Goal: Answer question/provide support

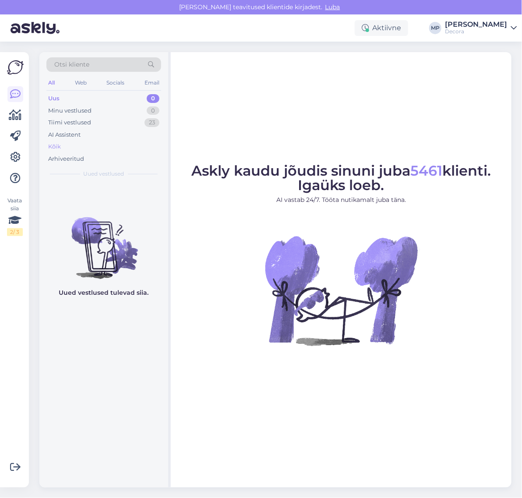
click at [77, 143] on div "Kõik" at bounding box center [103, 146] width 115 height 12
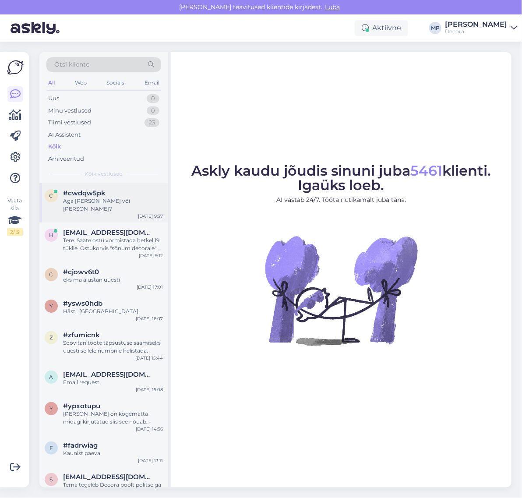
click at [109, 204] on div "Aga [PERSON_NAME] või [PERSON_NAME]?" at bounding box center [113, 205] width 100 height 16
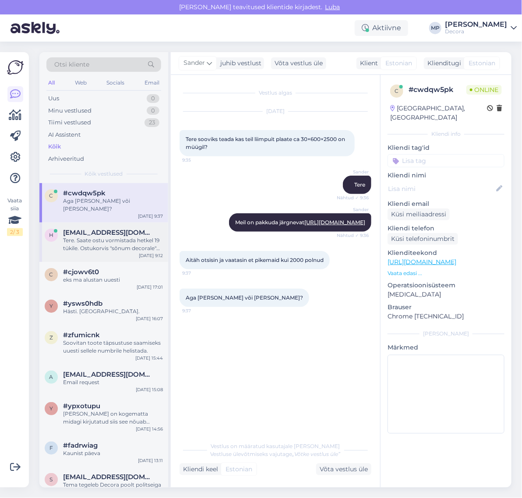
click at [109, 244] on div "Tere. Saate ostu vormistada hetkel 19 tükile. Ostukorvis "sõnum decorale" lahtr…" at bounding box center [113, 244] width 100 height 16
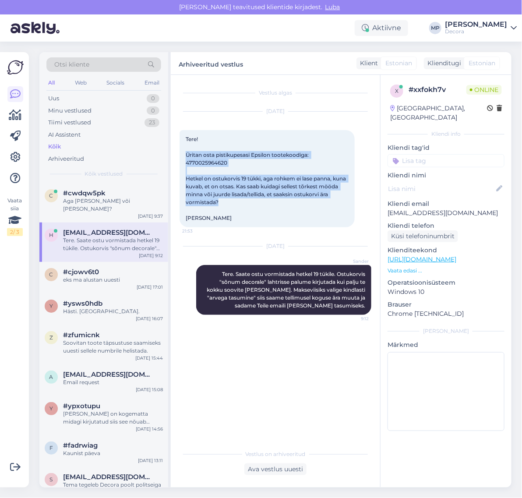
drag, startPoint x: 237, startPoint y: 203, endPoint x: 178, endPoint y: 156, distance: 75.6
click at [178, 156] on div "Vestlus algas [DATE] Tere! Üritan osta pistikupesasi Epsilon tootekoodiga: 4770…" at bounding box center [275, 281] width 209 height 412
copy span "Üritan osta pistikupesasi Epsilon tootekoodiga: 4770025964620 Hetkel on ostukor…"
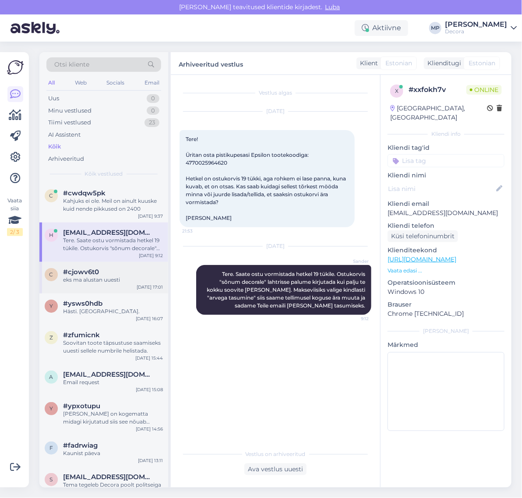
click at [80, 277] on div "eks ma alustan uuesti" at bounding box center [113, 280] width 100 height 8
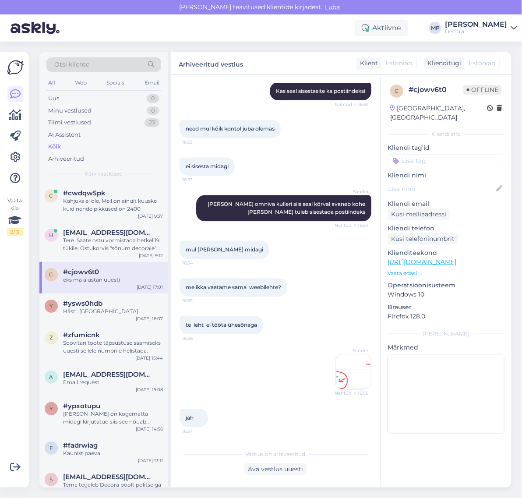
scroll to position [562, 0]
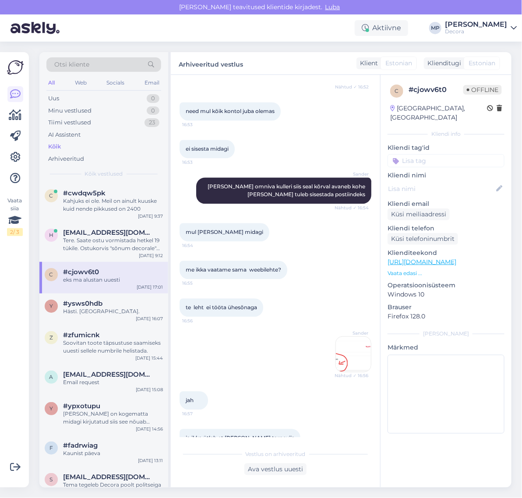
click at [338, 342] on img at bounding box center [353, 353] width 35 height 35
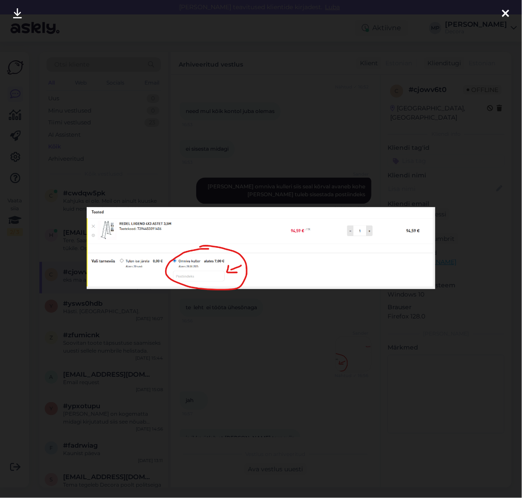
click at [503, 15] on icon at bounding box center [504, 13] width 7 height 11
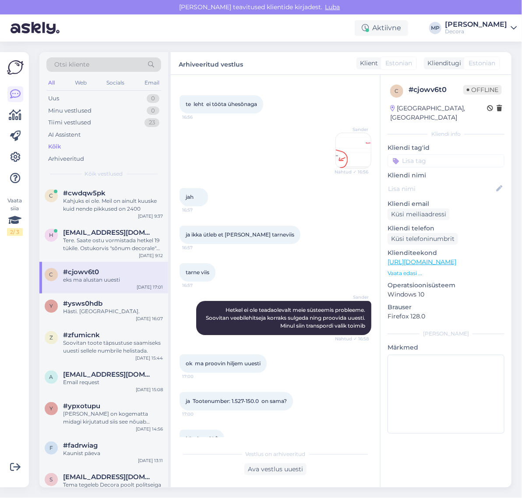
scroll to position [890, 0]
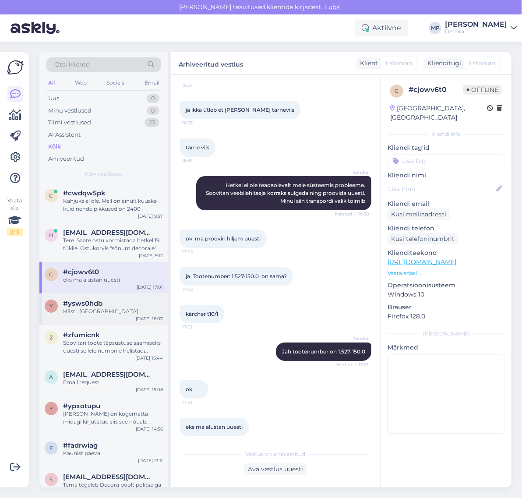
click at [82, 305] on span "#ysws0hdb" at bounding box center [82, 303] width 39 height 8
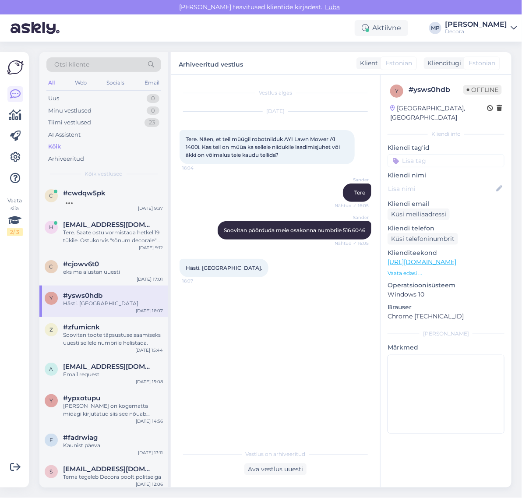
scroll to position [55, 0]
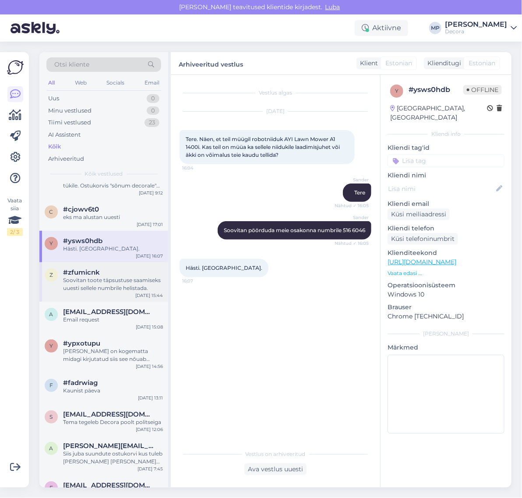
drag, startPoint x: 99, startPoint y: 290, endPoint x: 93, endPoint y: 294, distance: 7.3
click at [94, 294] on div "z #zfumicnk Soovitan toote täpsustuse saamiseks uuesti sellele numbrile helista…" at bounding box center [103, 281] width 129 height 39
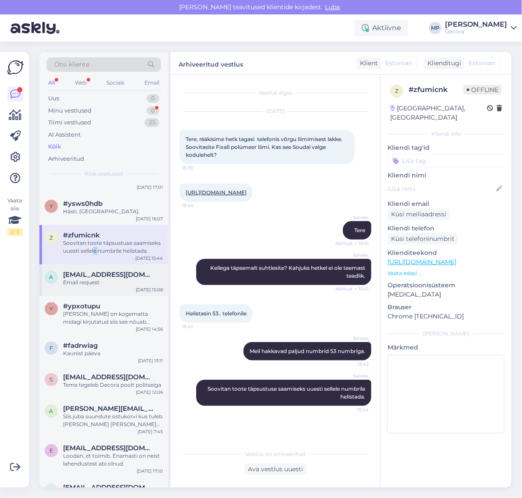
scroll to position [117, 0]
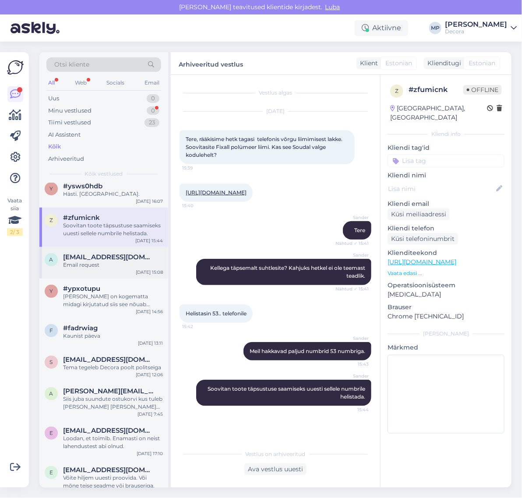
click at [73, 259] on span "[EMAIL_ADDRESS][DOMAIN_NAME]" at bounding box center [108, 257] width 91 height 8
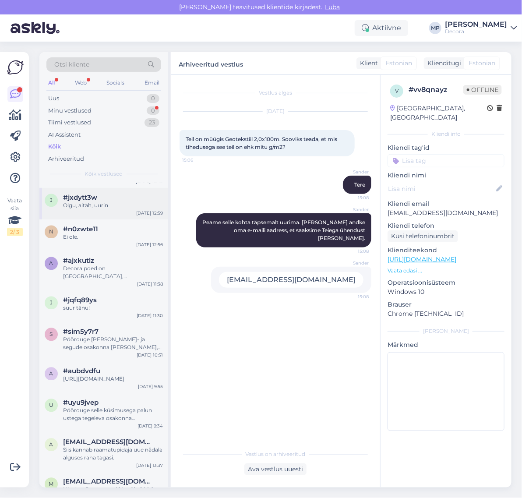
scroll to position [555, 0]
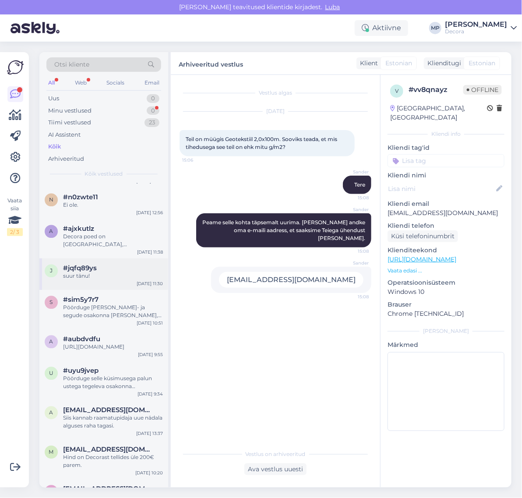
click at [85, 273] on div "suur tänu!" at bounding box center [113, 276] width 100 height 8
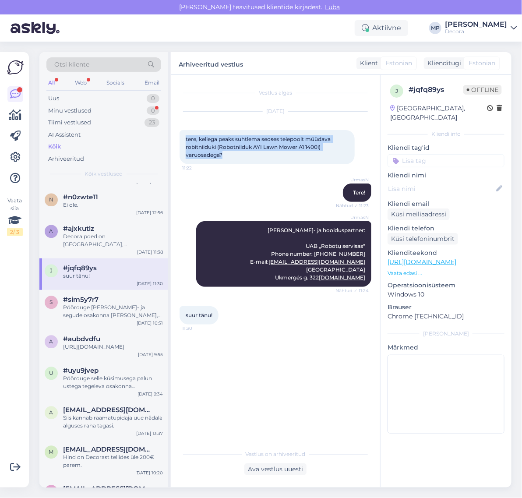
drag, startPoint x: 224, startPoint y: 154, endPoint x: 182, endPoint y: 141, distance: 43.9
click at [182, 141] on div "tere, kellega peaks suhtlema seoses teiepoolt müüdava robitniiduki (Robotniiduk…" at bounding box center [266, 147] width 175 height 34
copy span "tere, kellega peaks suhtlema seoses teiepoolt müüdava robitniiduki (Robotniiduk…"
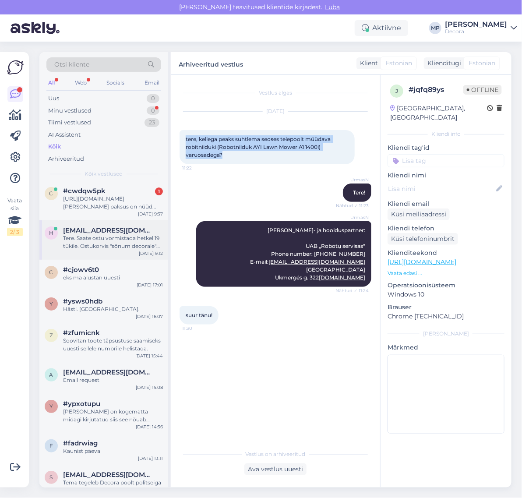
scroll to position [0, 0]
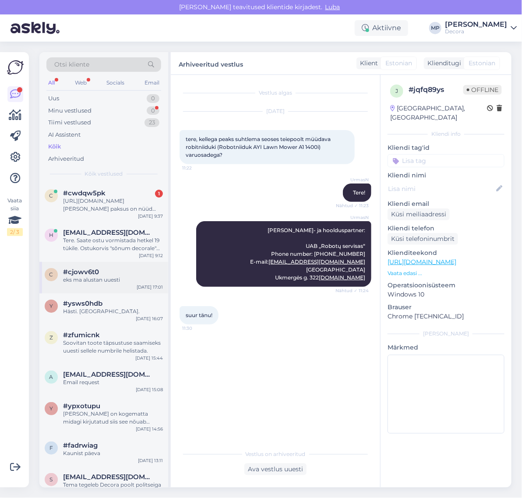
click at [105, 279] on div "eks ma alustan uuesti" at bounding box center [113, 280] width 100 height 8
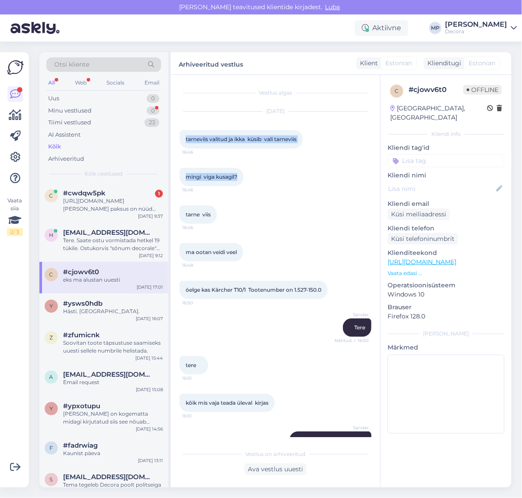
drag, startPoint x: 186, startPoint y: 138, endPoint x: 241, endPoint y: 178, distance: 68.0
click at [241, 178] on div "Vestlus algas [DATE] tarneviis valitud ja ikka küsib vali tarneviis 16:46 mingi…" at bounding box center [279, 260] width 200 height 353
copy div "tarneviis valitud ja ikka küsib vali tarneviis 16:46 mingi viga kusagil?"
click at [101, 302] on span "#ysws0hdb" at bounding box center [82, 303] width 39 height 8
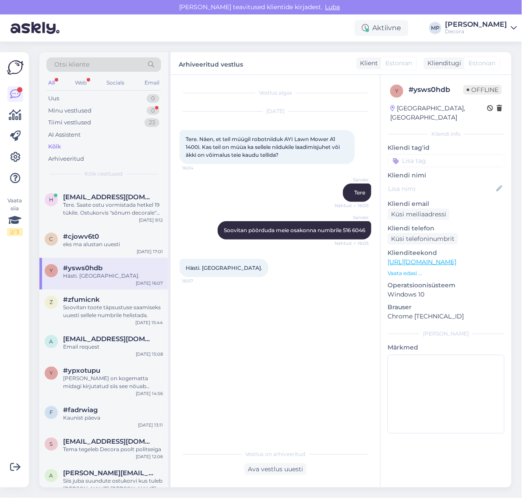
scroll to position [55, 0]
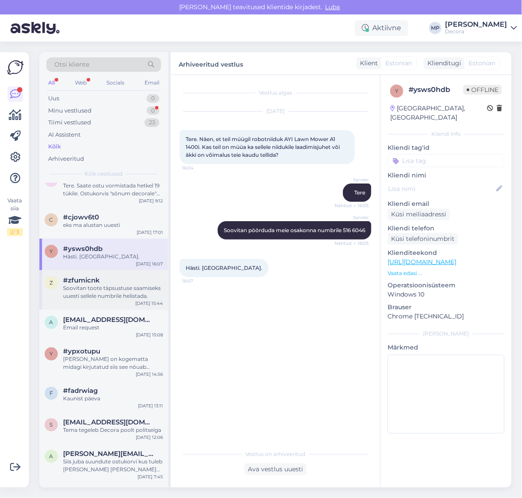
click at [102, 298] on div "Soovitan toote täpsustuse saamiseks uuesti sellele numbrile helistada." at bounding box center [113, 292] width 100 height 16
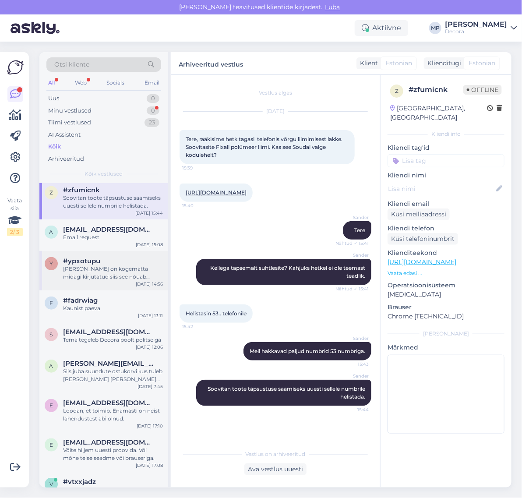
scroll to position [164, 0]
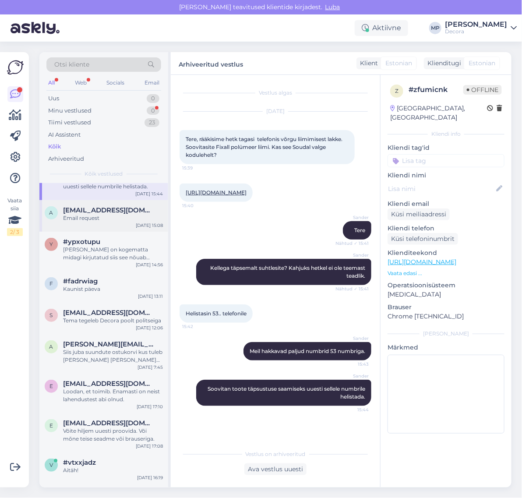
click at [84, 229] on div "a [EMAIL_ADDRESS][DOMAIN_NAME] Email request [DATE] 15:08" at bounding box center [103, 216] width 129 height 32
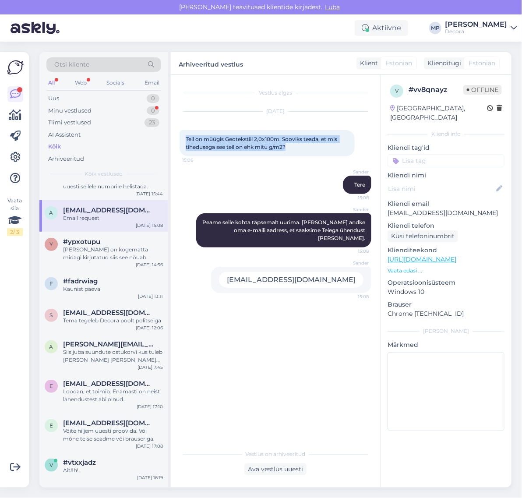
drag, startPoint x: 298, startPoint y: 145, endPoint x: 181, endPoint y: 138, distance: 117.5
click at [181, 138] on div "Teil on müügis Geotekstiil 2,0x100m. Sooviks teada, et mis tihedusega see teil …" at bounding box center [266, 143] width 175 height 26
copy span "Teil on müügis Geotekstiil 2,0x100m. Sooviks teada, et mis tihedusega see teil …"
drag, startPoint x: 235, startPoint y: 144, endPoint x: 231, endPoint y: 141, distance: 4.9
click at [235, 144] on span "Teil on müügis Geotekstiil 2,0x100m. Sooviks teada, et mis tihedusega see teil …" at bounding box center [262, 143] width 153 height 14
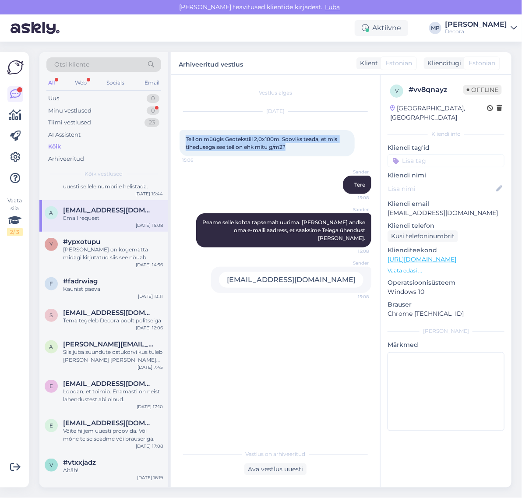
click at [233, 139] on span "Teil on müügis Geotekstiil 2,0x100m. Sooviks teada, et mis tihedusega see teil …" at bounding box center [262, 143] width 153 height 14
drag, startPoint x: 226, startPoint y: 138, endPoint x: 281, endPoint y: 139, distance: 54.7
click at [281, 139] on span "Teil on müügis Geotekstiil 2,0x100m. Sooviks teada, et mis tihedusega see teil …" at bounding box center [262, 143] width 153 height 14
copy span "Geotekstiil 2,0x100m"
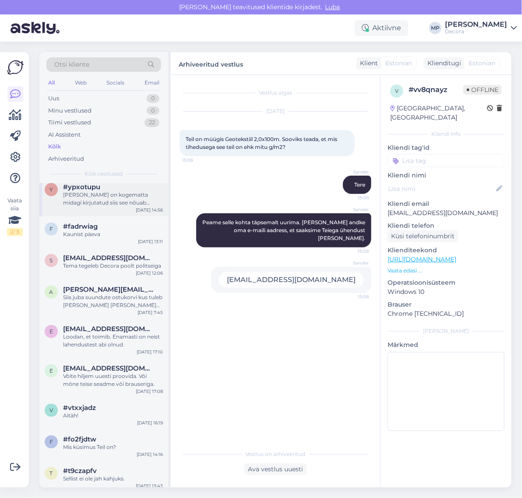
click at [84, 200] on div "[PERSON_NAME] on kogematta midagi kirjutatud siis see nõuab [PERSON_NAME] lahtr…" at bounding box center [113, 199] width 100 height 16
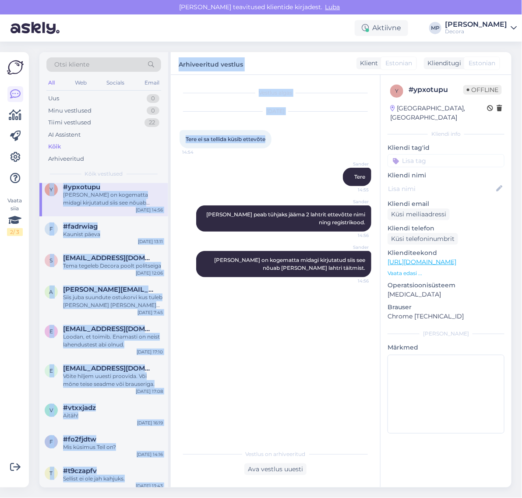
drag, startPoint x: 267, startPoint y: 140, endPoint x: 167, endPoint y: 140, distance: 99.8
click at [167, 141] on div "Otsi kliente All Web Socials Email Uus 0 Minu vestlused 0 Tiimi vestlused 22 AI…" at bounding box center [275, 269] width 472 height 435
click at [231, 137] on span "Tere ei sa tellida küsib ettevõte" at bounding box center [226, 139] width 80 height 7
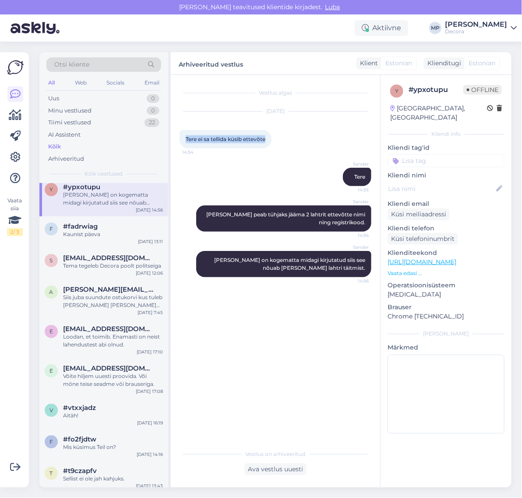
drag, startPoint x: 266, startPoint y: 139, endPoint x: 184, endPoint y: 141, distance: 81.8
click at [184, 141] on div "Tere ei sa tellida küsib ettevõte 14:54" at bounding box center [225, 139] width 92 height 18
copy span "Tere ei sa tellida küsib ettevõte"
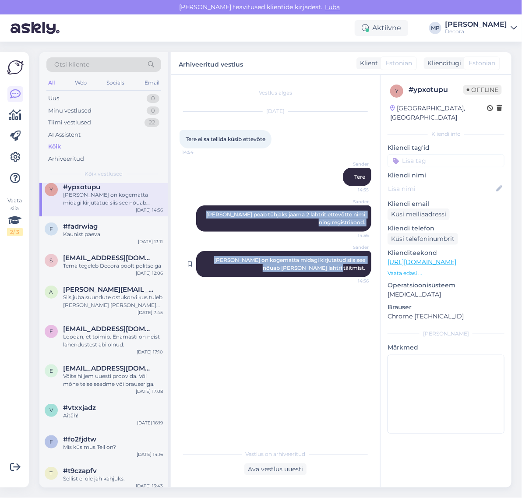
drag, startPoint x: 208, startPoint y: 214, endPoint x: 365, endPoint y: 267, distance: 165.9
click at [365, 267] on div "Vestlus algas [DATE] Tere ei sa tellida küsib ettevõte 14:54 Sander Tere 14:55 …" at bounding box center [279, 260] width 200 height 353
copy div "[PERSON_NAME] peab tühjaks jääma 2 lahtrit ettevõtte nimi ning registrikood. 14…"
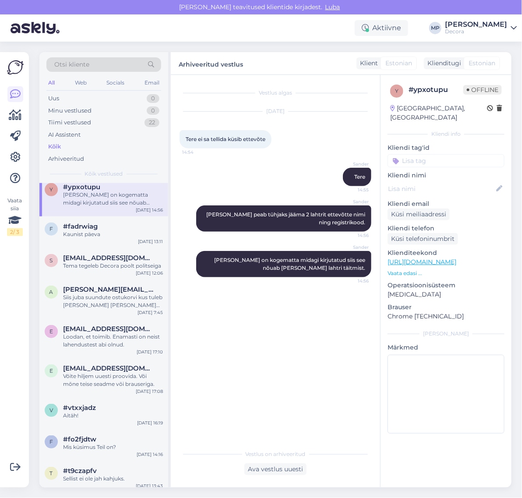
click at [210, 141] on span "Tere ei sa tellida küsib ettevõte" at bounding box center [226, 139] width 80 height 7
drag, startPoint x: 186, startPoint y: 138, endPoint x: 266, endPoint y: 141, distance: 79.3
click at [265, 141] on span "Tere ei sa tellida küsib ettevõte" at bounding box center [226, 139] width 80 height 7
copy span "Tere ei sa tellida küsib ettevõte"
click at [95, 236] on div "Kaunist päeva" at bounding box center [113, 234] width 100 height 8
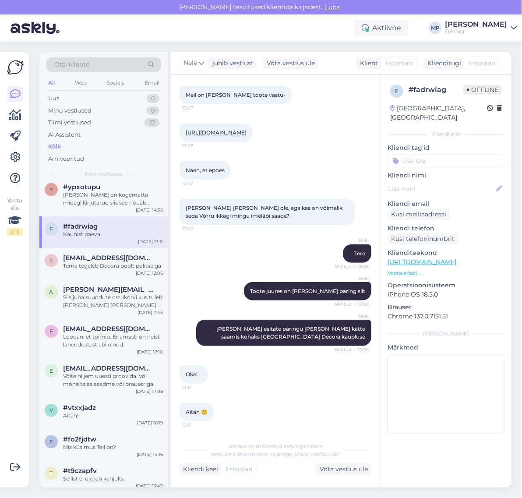
scroll to position [27, 0]
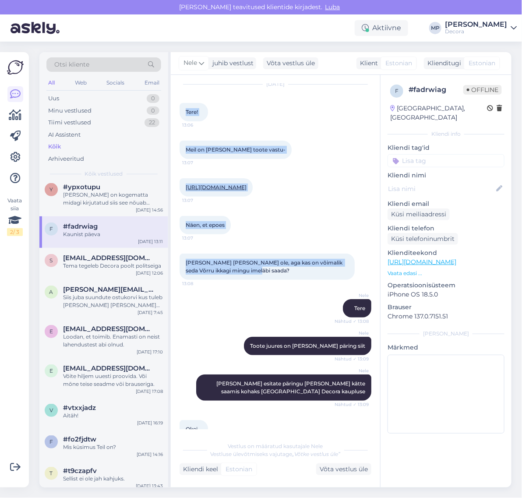
drag, startPoint x: 185, startPoint y: 112, endPoint x: 278, endPoint y: 287, distance: 197.9
click at [278, 287] on div "Vestlus algas [DATE] Tere! 13:06 Meil on [PERSON_NAME] toote vastu- 13:07 [URL]…" at bounding box center [279, 256] width 200 height 345
copy div "Tere! 13:06 Meil on [PERSON_NAME] toote vastu- 13:07 [URL][DOMAIN_NAME] 13:07 N…"
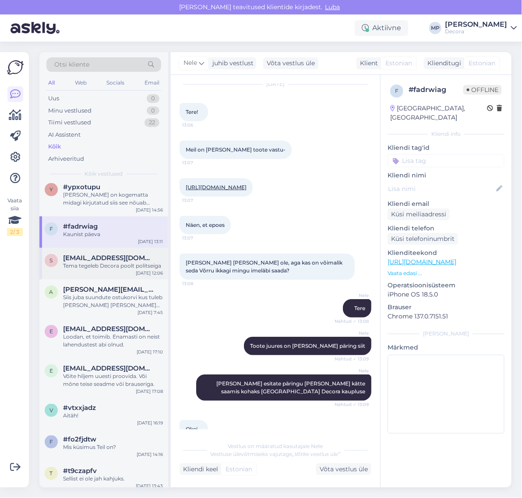
click at [111, 271] on div "s [EMAIL_ADDRESS][DOMAIN_NAME] Tema tegeleb Decora poolt politseiga [DATE] 12:06" at bounding box center [103, 264] width 129 height 32
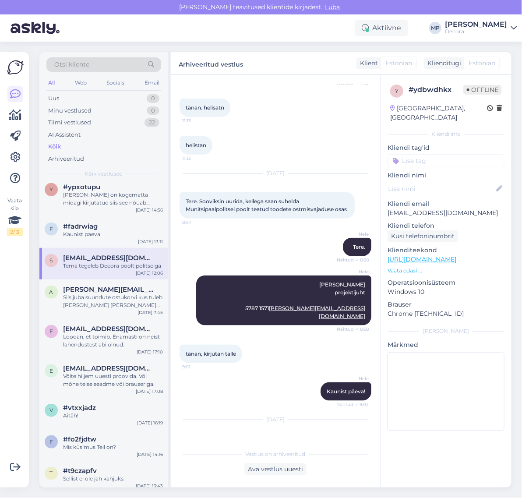
scroll to position [211, 0]
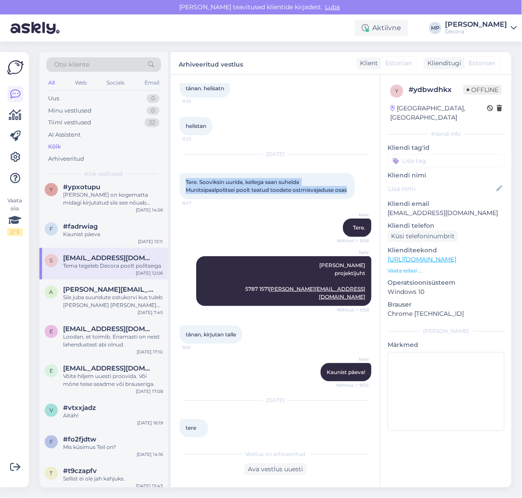
drag, startPoint x: 216, startPoint y: 193, endPoint x: 183, endPoint y: 175, distance: 37.2
click at [183, 175] on div "Tere. Sooviksin uurida, kellega saan suhelda Munitsipaalpolitsei poolt teatud t…" at bounding box center [266, 186] width 175 height 26
copy span "Tere. Sooviksin uurida, kellega saan suhelda Munitsipaalpolitsei poolt teatud t…"
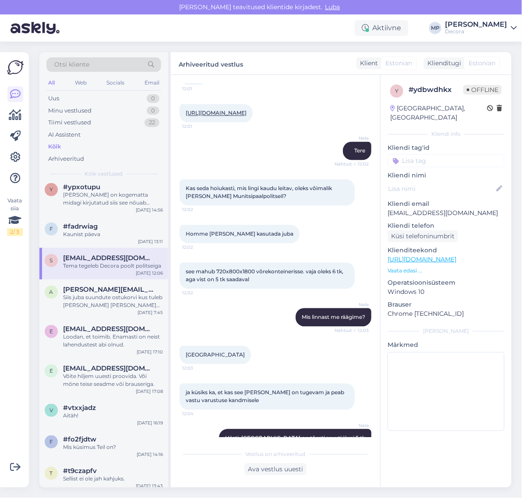
scroll to position [539, 0]
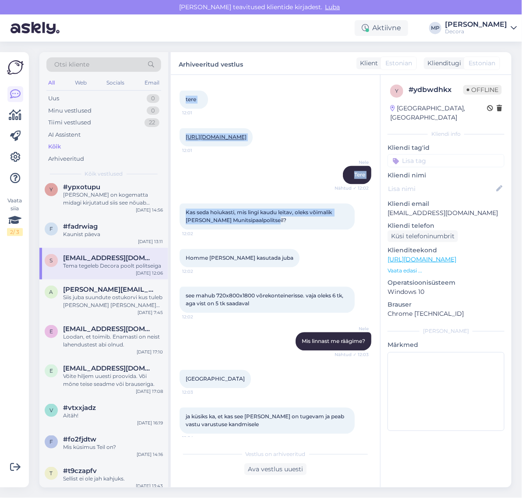
drag, startPoint x: 184, startPoint y: 106, endPoint x: 268, endPoint y: 226, distance: 146.4
click at [268, 226] on div "Vestlus algas [DATE] tere. Külastasin Decorat eile (kuna meil on leping), et [P…" at bounding box center [279, 260] width 200 height 353
click at [246, 140] on link "[URL][DOMAIN_NAME]" at bounding box center [216, 137] width 61 height 7
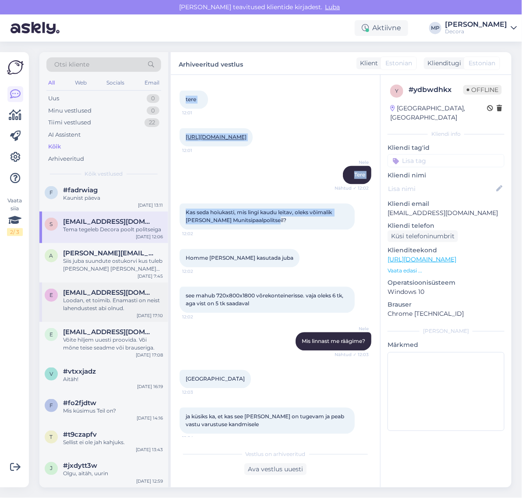
scroll to position [273, 0]
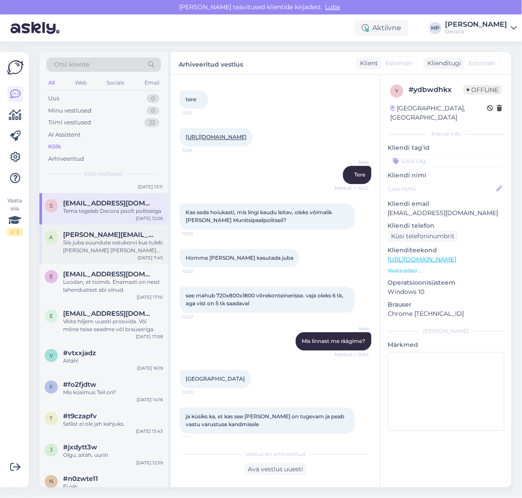
click at [110, 252] on div "Siis juba suundute ostukorvi kus tuleb [PERSON_NAME] [PERSON_NAME] meetodi osas…" at bounding box center [113, 246] width 100 height 16
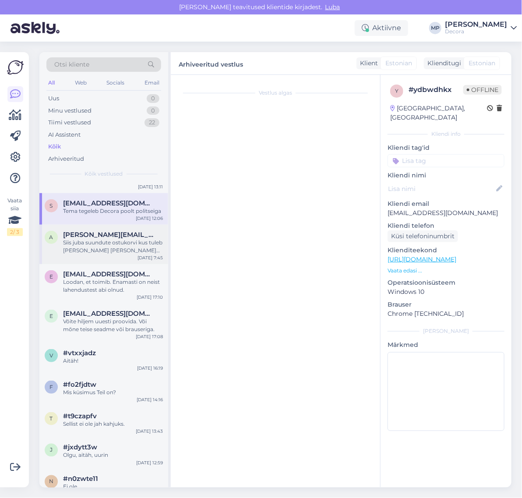
scroll to position [0, 0]
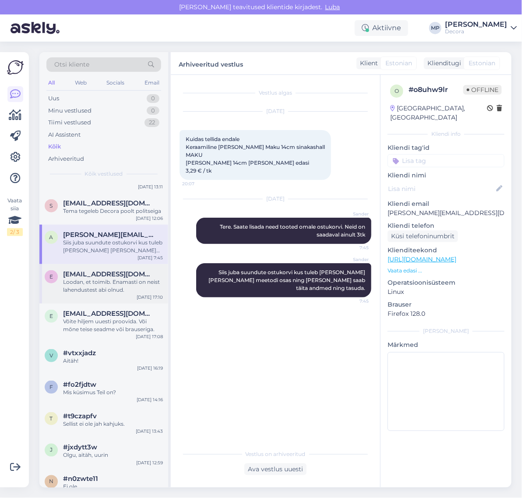
click at [117, 292] on div "Loodan, et toimib. Enamasti on neist lahendustest abi olnud." at bounding box center [113, 286] width 100 height 16
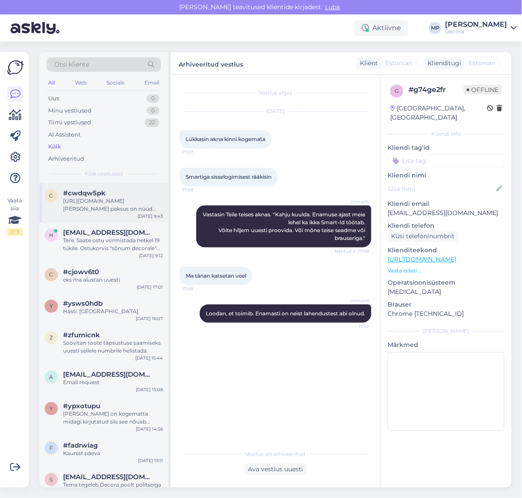
click at [98, 203] on div "[URL][DOMAIN_NAME][PERSON_NAME] paksus on nüüd ainult 18mm" at bounding box center [113, 205] width 100 height 16
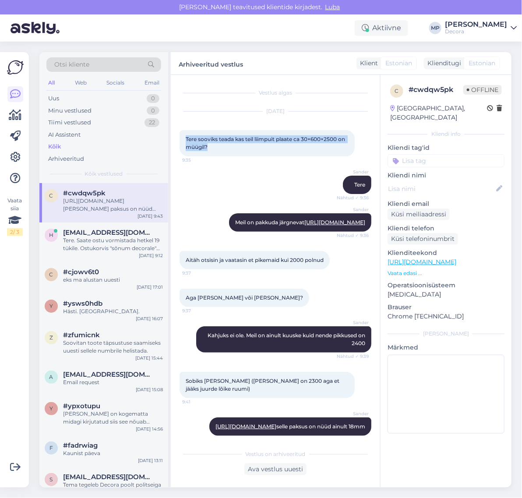
drag, startPoint x: 208, startPoint y: 147, endPoint x: 184, endPoint y: 137, distance: 25.9
click at [184, 137] on div "Tere sooviks teada kas teil liimpuit plaate ca 30×600×2500 on müügil? 9:35" at bounding box center [266, 143] width 175 height 26
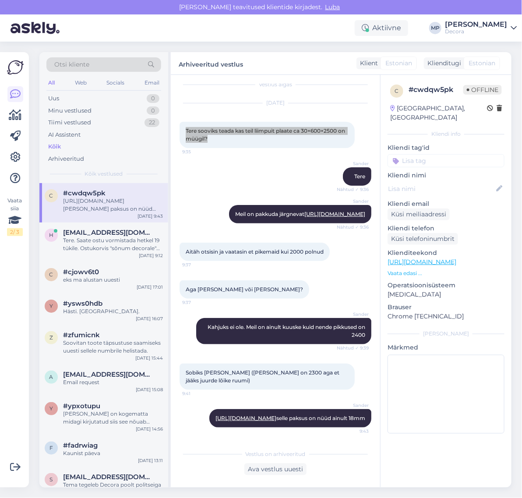
scroll to position [39, 0]
click at [97, 241] on div "Tere. Saate ostu vormistada hetkel 19 tükile. Ostukorvis "sõnum decorale" lahtr…" at bounding box center [113, 244] width 100 height 16
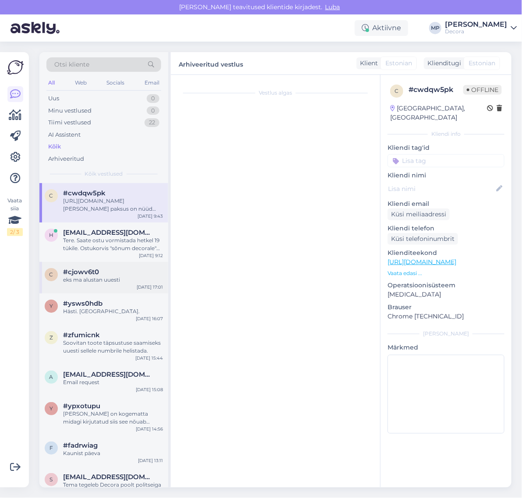
scroll to position [0, 0]
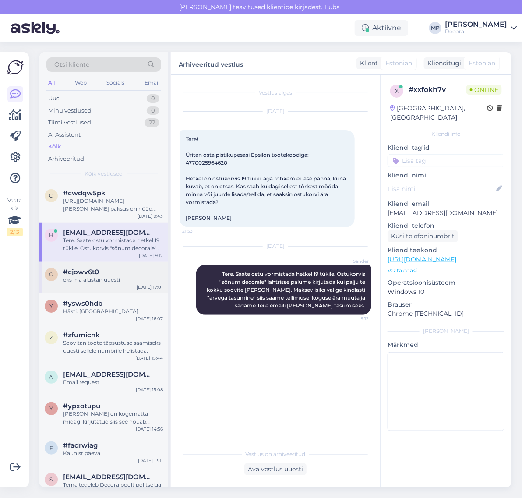
click at [102, 278] on div "eks ma alustan uuesti" at bounding box center [113, 280] width 100 height 8
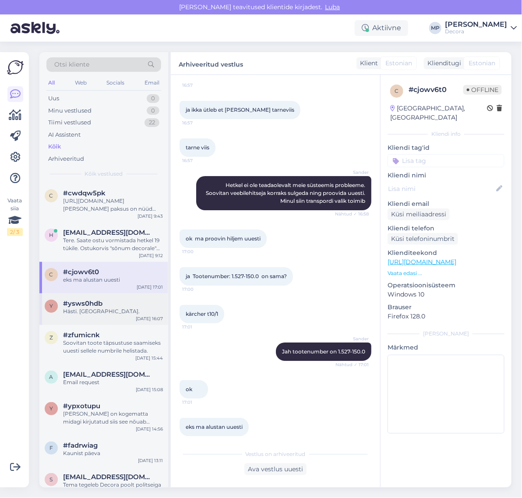
click at [109, 310] on div "Hästi. [GEOGRAPHIC_DATA]." at bounding box center [113, 311] width 100 height 8
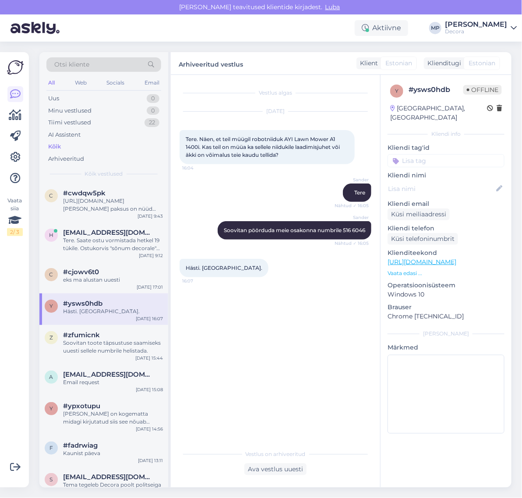
scroll to position [55, 0]
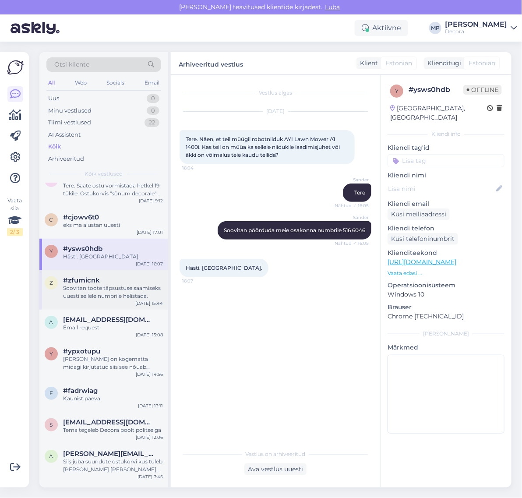
click at [101, 289] on div "Soovitan toote täpsustuse saamiseks uuesti sellele numbrile helistada." at bounding box center [113, 292] width 100 height 16
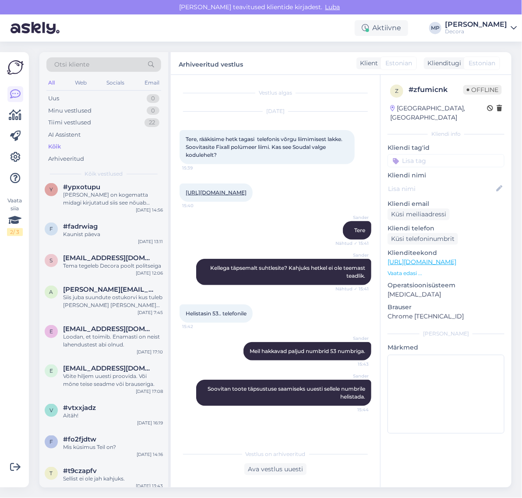
scroll to position [109, 0]
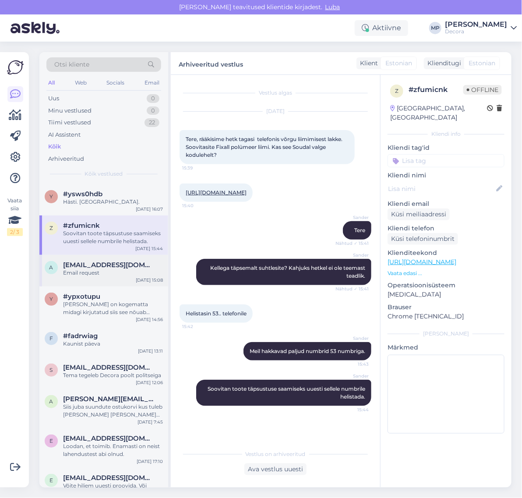
click at [98, 279] on div "a [EMAIL_ADDRESS][DOMAIN_NAME] Email request [DATE] 15:08" at bounding box center [103, 271] width 129 height 32
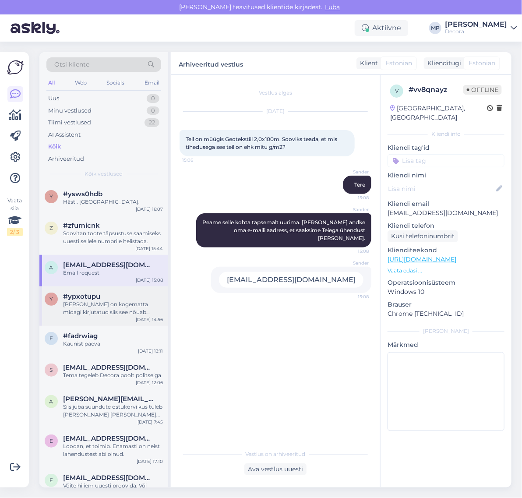
click at [105, 303] on div "[PERSON_NAME] on kogematta midagi kirjutatud siis see nõuab [PERSON_NAME] lahtr…" at bounding box center [113, 308] width 100 height 16
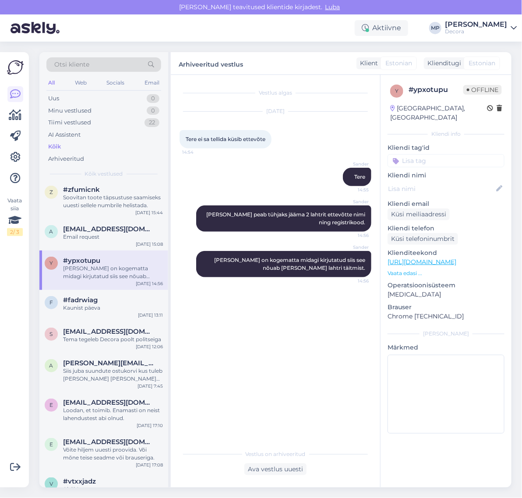
scroll to position [164, 0]
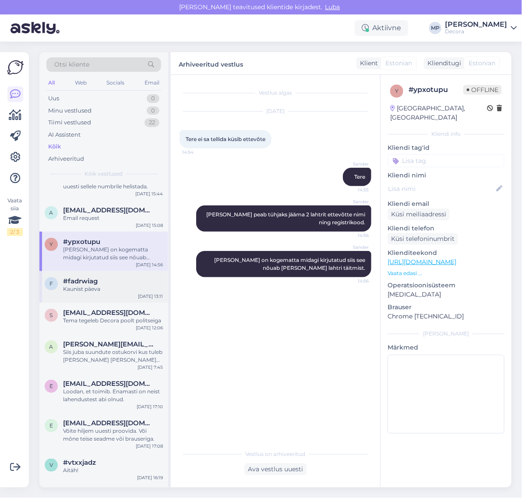
click at [71, 291] on div "Kaunist päeva" at bounding box center [113, 289] width 100 height 8
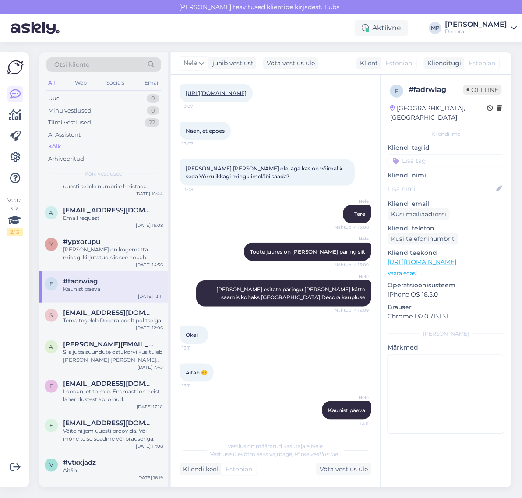
scroll to position [219, 0]
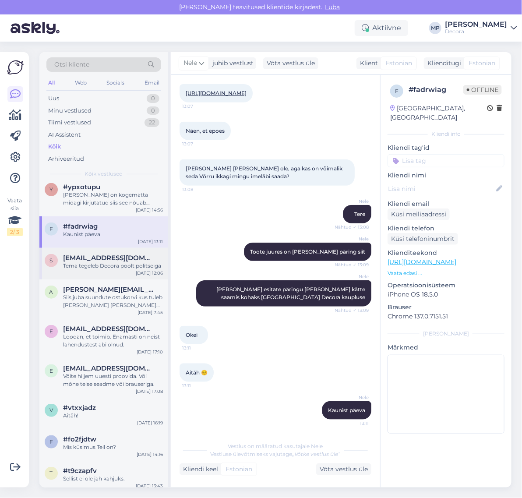
click at [91, 263] on div "Tema tegeleb Decora poolt politseiga" at bounding box center [113, 266] width 100 height 8
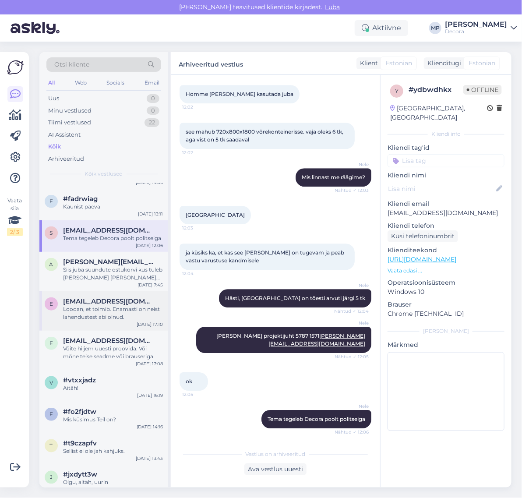
scroll to position [273, 0]
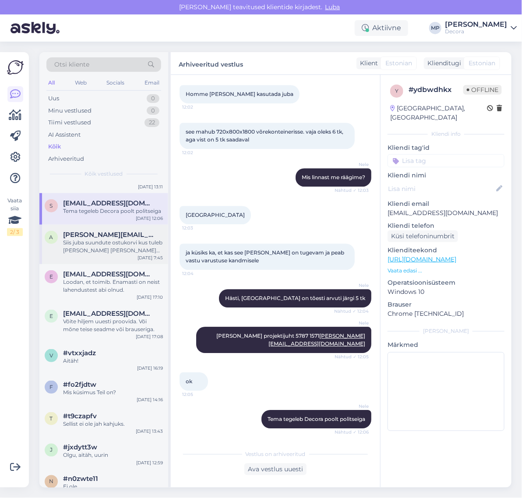
click at [90, 252] on div "Siis juba suundute ostukorvi kus tuleb [PERSON_NAME] [PERSON_NAME] meetodi osas…" at bounding box center [113, 246] width 100 height 16
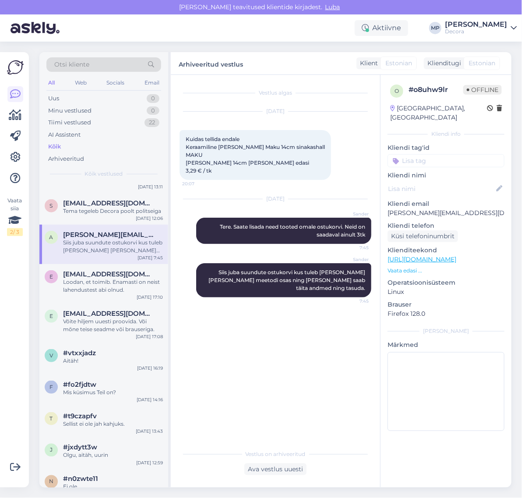
scroll to position [0, 0]
click at [100, 294] on div "e [EMAIL_ADDRESS][DOMAIN_NAME] Loodan, et toimib. Enamasti on neist lahendustes…" at bounding box center [103, 283] width 129 height 39
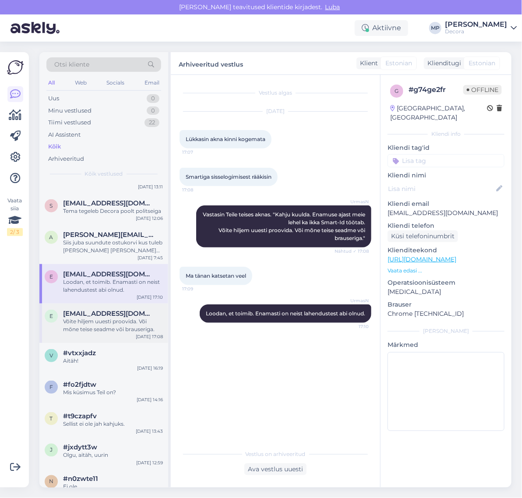
click at [98, 318] on div "Võite hiljem uuesti proovida. Või mõne teise seadme või brauseriga." at bounding box center [113, 325] width 100 height 16
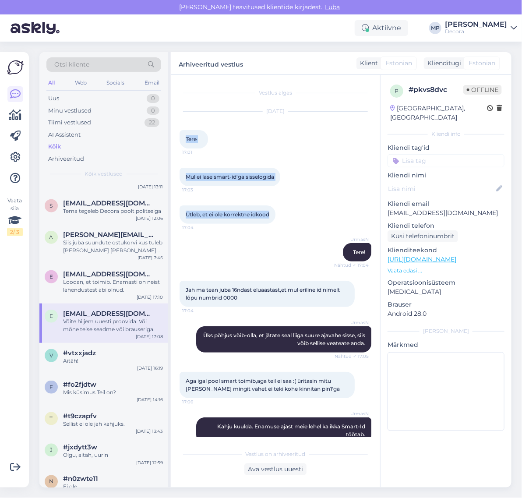
drag, startPoint x: 185, startPoint y: 136, endPoint x: 288, endPoint y: 229, distance: 138.5
click at [288, 229] on div "Vestlus algas [DATE] Tere 17:01 Mul ei lase smart-id'ga sisselogida 17:03 Ütleb…" at bounding box center [279, 260] width 200 height 353
drag, startPoint x: 317, startPoint y: 165, endPoint x: 340, endPoint y: 171, distance: 23.0
click at [316, 165] on div "Mul ei lase smart-id'ga sisselogida 17:03" at bounding box center [275, 177] width 192 height 38
click at [331, 168] on div "Mul ei lase smart-id'ga sisselogida 17:03" at bounding box center [275, 177] width 192 height 38
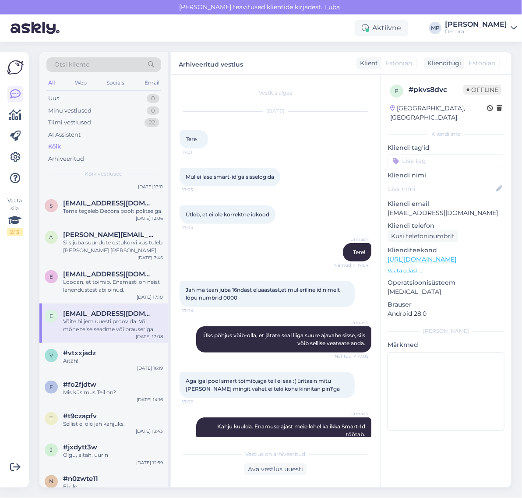
scroll to position [61, 0]
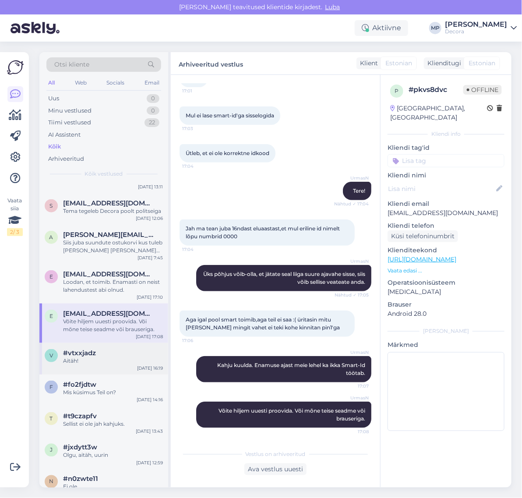
click at [73, 357] on div "Aitäh!" at bounding box center [113, 361] width 100 height 8
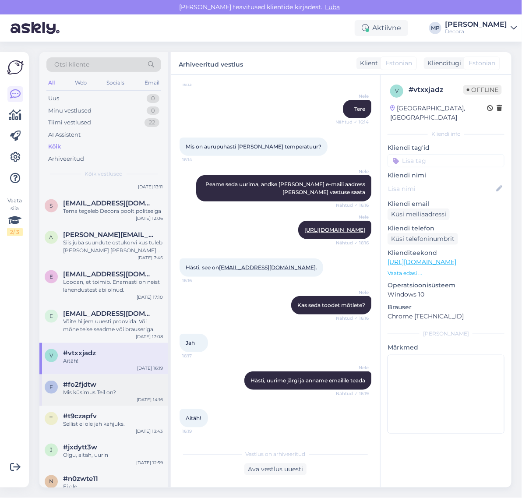
scroll to position [328, 0]
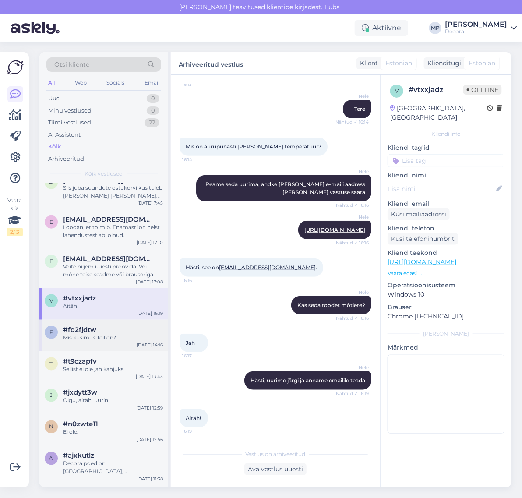
click at [92, 333] on div "Mis küsimus Teil on?" at bounding box center [113, 337] width 100 height 8
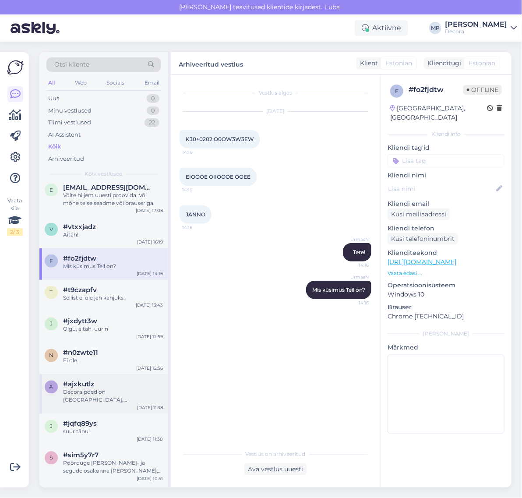
scroll to position [383, 0]
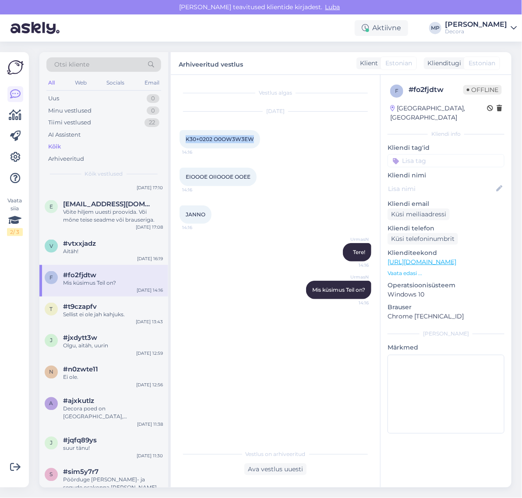
drag, startPoint x: 185, startPoint y: 137, endPoint x: 251, endPoint y: 140, distance: 65.7
click at [251, 140] on span "K30+0202 O0OW3W3EW" at bounding box center [220, 139] width 68 height 7
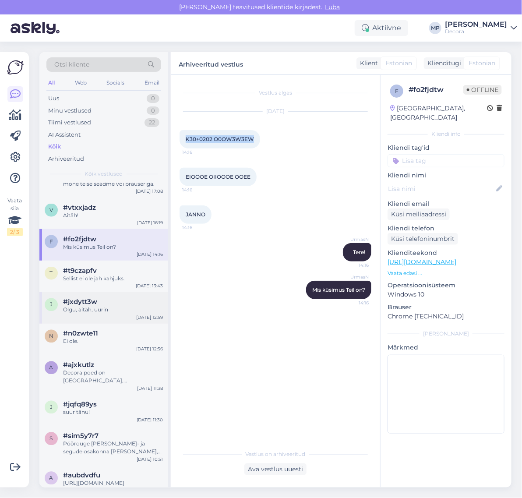
scroll to position [438, 0]
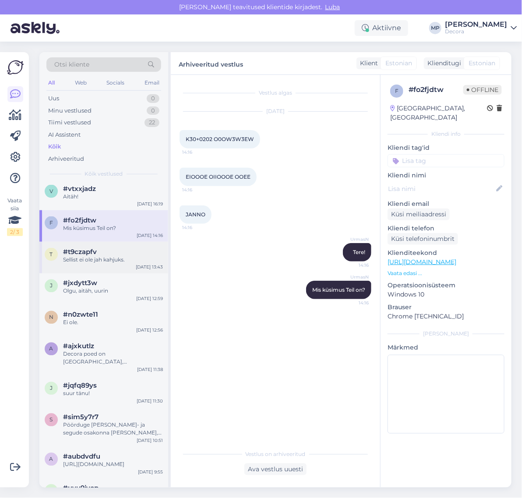
click at [88, 258] on div "Sellist ei ole jah kahjuks." at bounding box center [113, 260] width 100 height 8
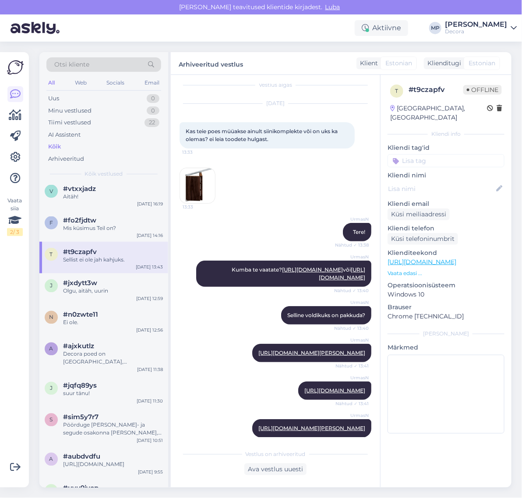
scroll to position [0, 0]
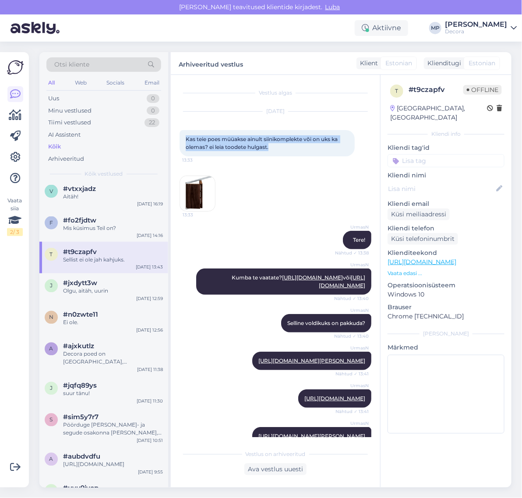
drag, startPoint x: 273, startPoint y: 145, endPoint x: 182, endPoint y: 139, distance: 90.3
click at [182, 139] on div "Kas teie poes müüakse ainult siinikomplekte või on uks ka olemas? ei leia toode…" at bounding box center [266, 143] width 175 height 26
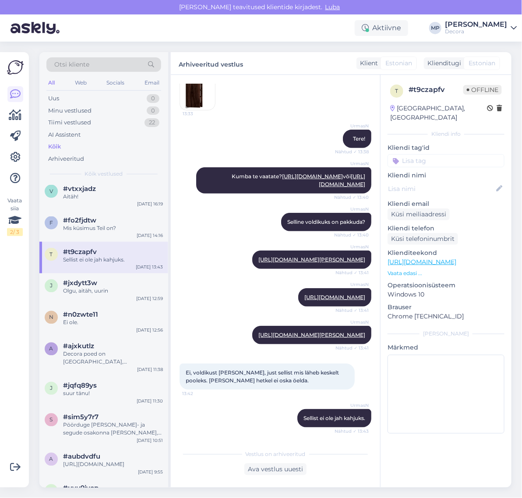
scroll to position [132, 0]
click at [76, 294] on div "Olgu, aitäh, uurin" at bounding box center [113, 291] width 100 height 8
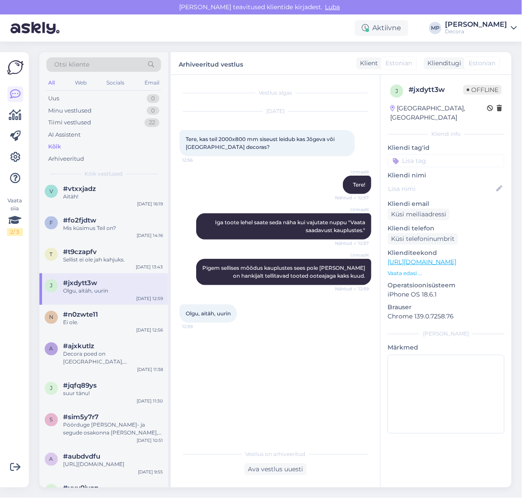
scroll to position [0, 0]
drag, startPoint x: 245, startPoint y: 149, endPoint x: 185, endPoint y: 136, distance: 62.3
click at [185, 136] on div "Tere, kas teil 2000x800 mm siseust leidub kas Jõgeva või [GEOGRAPHIC_DATA] deco…" at bounding box center [266, 143] width 175 height 26
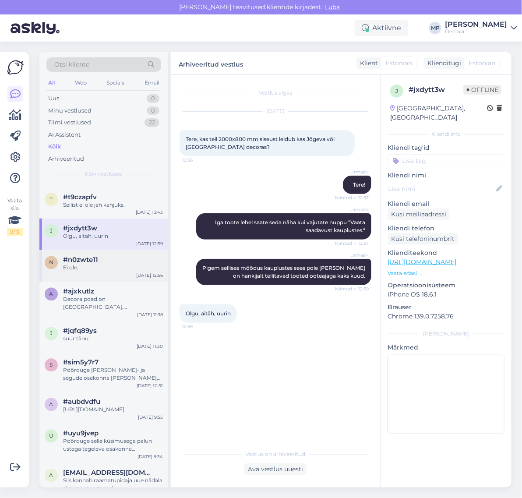
click at [103, 259] on div "#n0zwte11" at bounding box center [113, 260] width 100 height 8
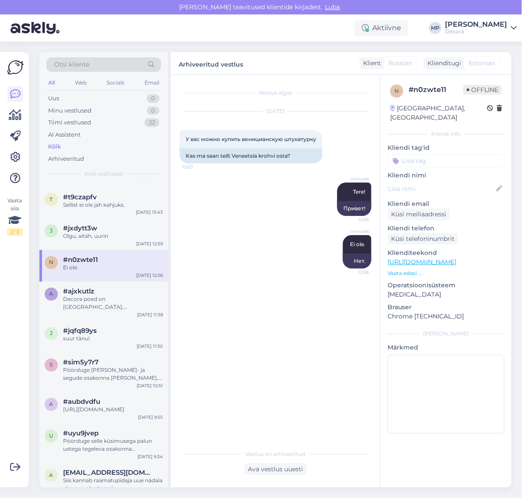
scroll to position [547, 0]
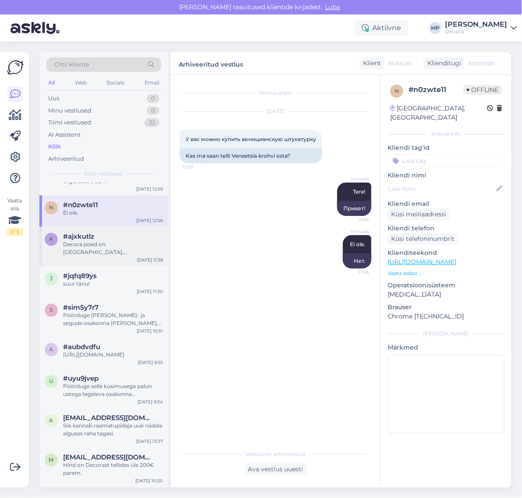
click at [105, 255] on div "Decora poed on [GEOGRAPHIC_DATA], [GEOGRAPHIC_DATA], [GEOGRAPHIC_DATA], [GEOGRA…" at bounding box center [113, 249] width 100 height 16
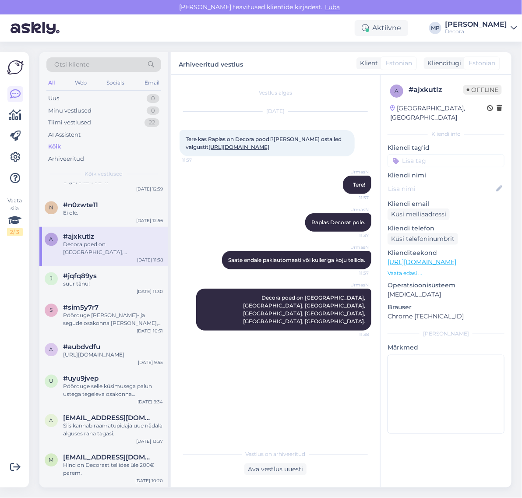
drag, startPoint x: 247, startPoint y: 154, endPoint x: 180, endPoint y: 136, distance: 69.3
click at [180, 136] on div "Tere kas Raplas on Decora poodi?[PERSON_NAME] osta led valgustit [URL][DOMAIN_N…" at bounding box center [266, 143] width 175 height 26
click at [89, 274] on span "#jqfq89ys" at bounding box center [80, 276] width 34 height 8
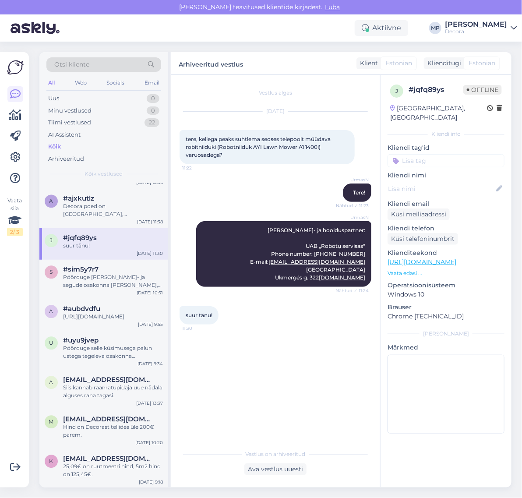
scroll to position [602, 0]
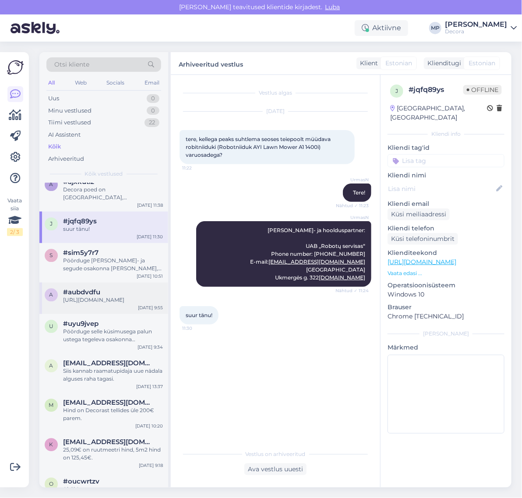
click at [98, 304] on div "[URL][DOMAIN_NAME]" at bounding box center [113, 300] width 100 height 8
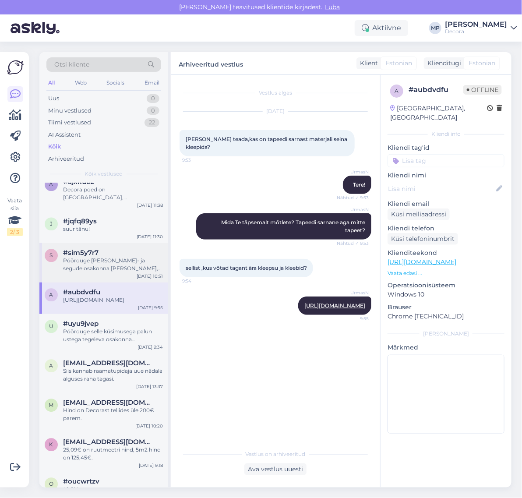
click at [101, 269] on div "Pöörduge [PERSON_NAME]- ja segude osakonna [PERSON_NAME], telefon: [PHONE_NUMBE…" at bounding box center [113, 265] width 100 height 16
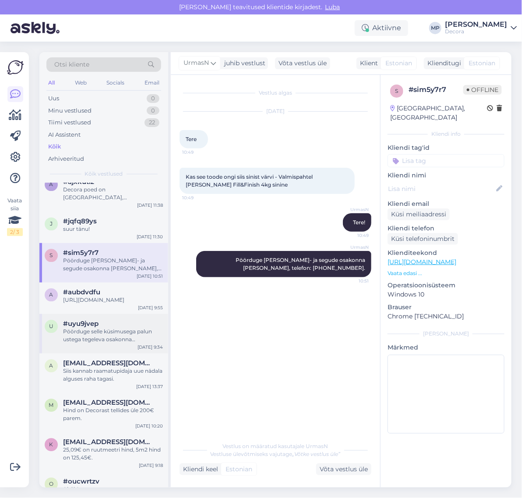
click at [91, 343] on div "Pöörduge selle küsimusega palun ustega tegeleva osakonna [PERSON_NAME], telefon…" at bounding box center [113, 336] width 100 height 16
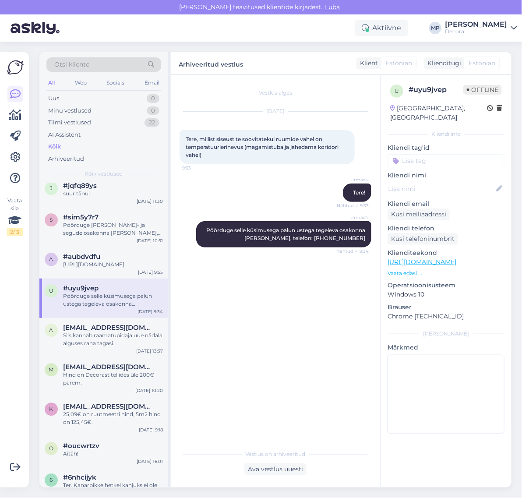
scroll to position [656, 0]
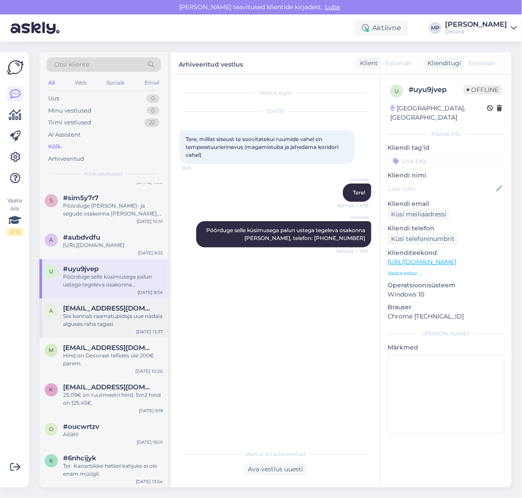
click at [81, 312] on span "[EMAIL_ADDRESS][DOMAIN_NAME]" at bounding box center [108, 309] width 91 height 8
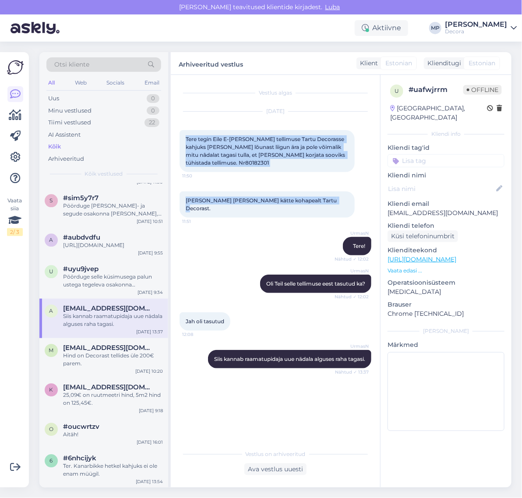
drag, startPoint x: 325, startPoint y: 192, endPoint x: 183, endPoint y: 138, distance: 151.5
click at [183, 138] on div "Vestlus algas [DATE] Tere tegin Eile E-[PERSON_NAME] tellimuse Tartu Decorasse …" at bounding box center [279, 260] width 200 height 353
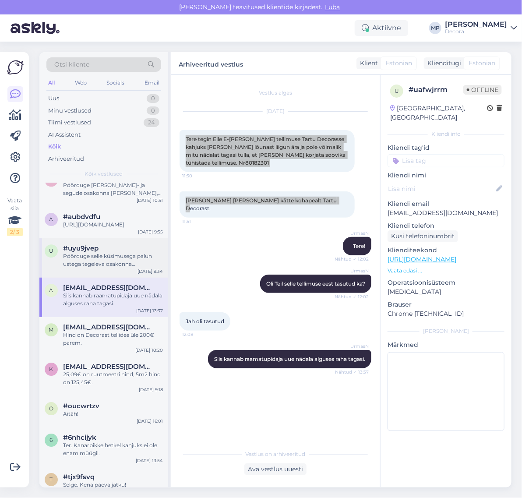
scroll to position [766, 0]
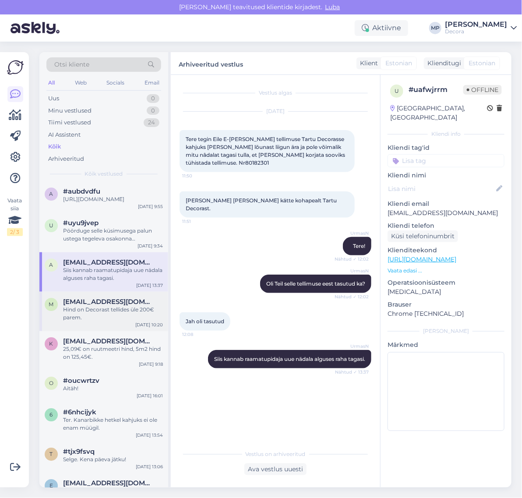
click at [103, 314] on div "Hind on Decorast tellides üle 200€ parem." at bounding box center [113, 313] width 100 height 16
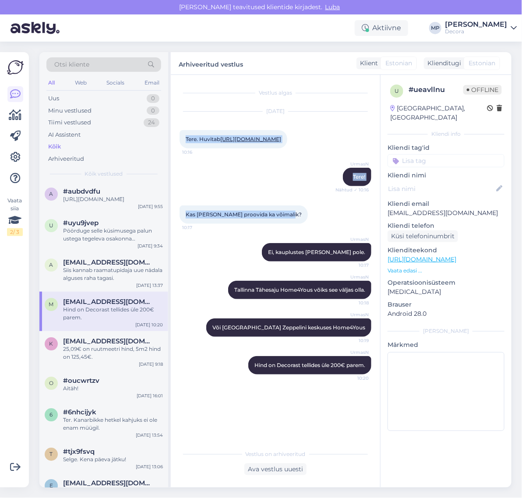
drag, startPoint x: 287, startPoint y: 231, endPoint x: 174, endPoint y: 139, distance: 145.6
click at [174, 139] on div "Vestlus algas [DATE] Tere. Huvitab [URL][DOMAIN_NAME] 10:16 UrmasN Tere! Nähtud…" at bounding box center [275, 281] width 209 height 412
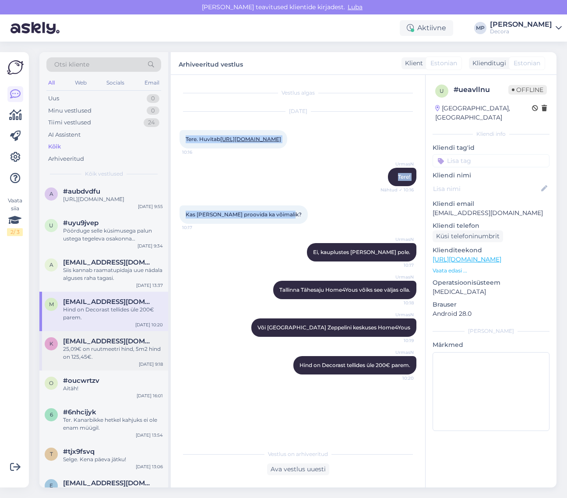
scroll to position [828, 0]
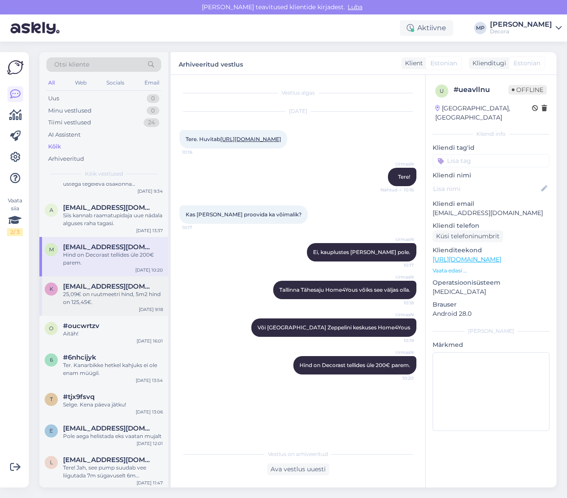
click at [91, 305] on div "25,09€ on ruutmeetri hind, 5m2 hind on 125,45€." at bounding box center [113, 298] width 100 height 16
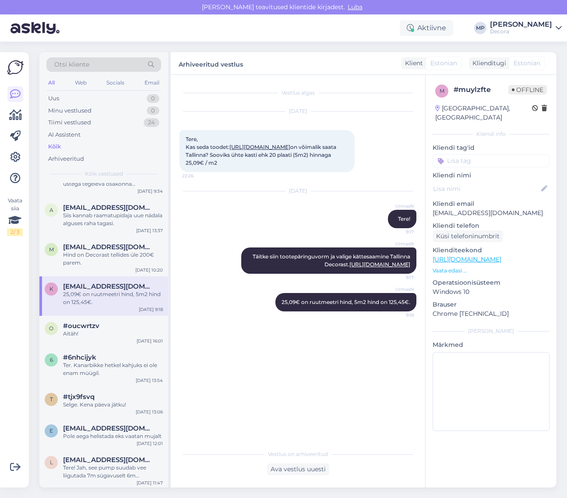
drag, startPoint x: 275, startPoint y: 186, endPoint x: 176, endPoint y: 139, distance: 109.6
click at [176, 139] on div "Vestlus algas [DATE] Tere, Kas seda toodet: [URL][DOMAIN_NAME] on võimalik saat…" at bounding box center [298, 281] width 254 height 412
drag, startPoint x: 391, startPoint y: 163, endPoint x: 381, endPoint y: 163, distance: 10.1
click at [391, 163] on div "[DATE] Tere, Kas seda toodet: [URL][DOMAIN_NAME] on võimalik saata [GEOGRAPHIC_…" at bounding box center [297, 142] width 237 height 80
click at [84, 329] on span "#oucwrtzv" at bounding box center [81, 326] width 36 height 8
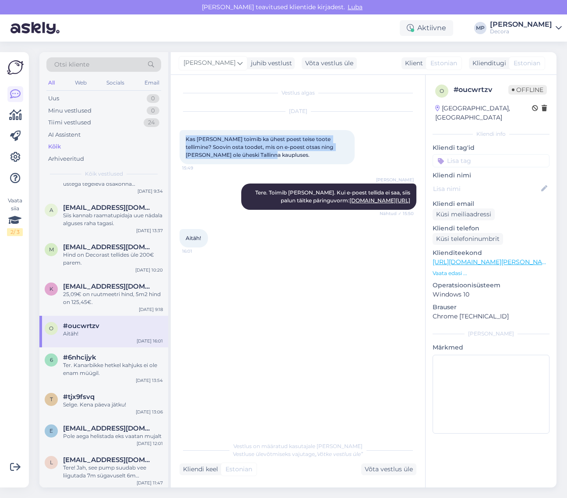
drag, startPoint x: 256, startPoint y: 160, endPoint x: 182, endPoint y: 138, distance: 77.5
click at [182, 138] on div "Kas [PERSON_NAME] toimib ka ühest poest teise toote tellimine? Soovin osta tood…" at bounding box center [266, 147] width 175 height 34
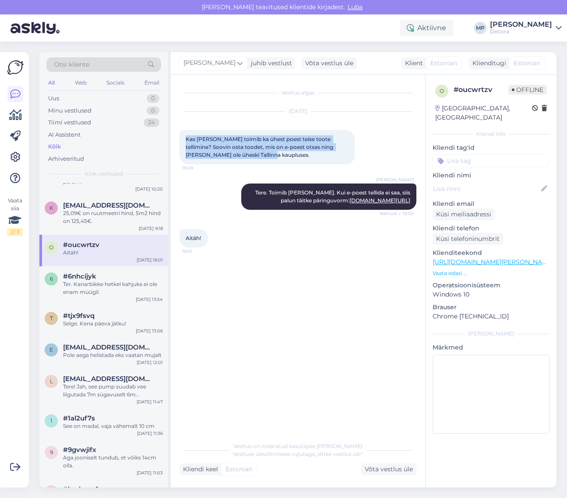
scroll to position [938, 0]
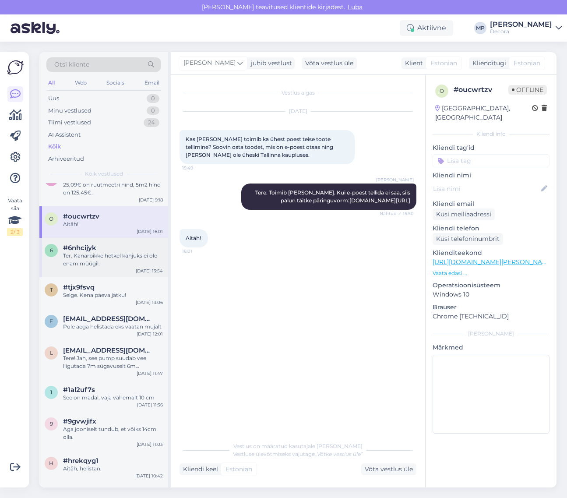
click at [85, 267] on div "Ter. Kanarbikke hetkel kahjuks ei ole enam müügil." at bounding box center [113, 260] width 100 height 16
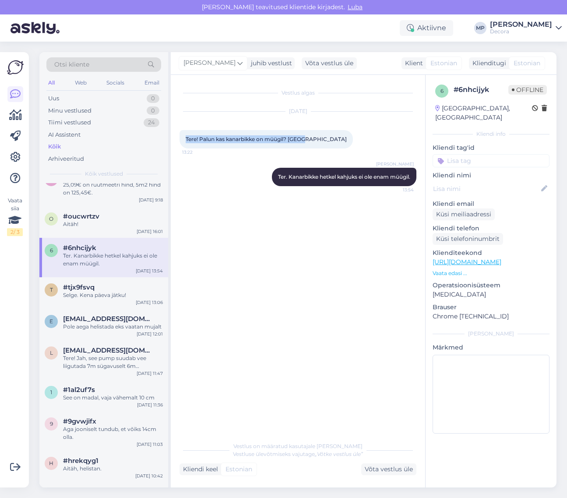
drag, startPoint x: 304, startPoint y: 139, endPoint x: 186, endPoint y: 138, distance: 117.7
click at [186, 138] on div "Tere! Palun kas kanarbikke on müügil? Aitäh 13:22" at bounding box center [265, 139] width 173 height 18
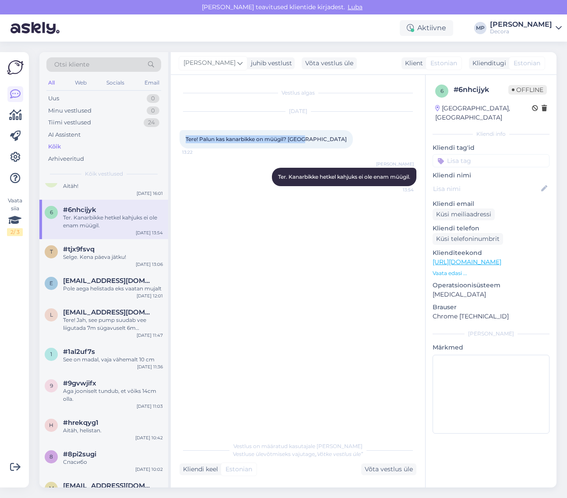
scroll to position [992, 0]
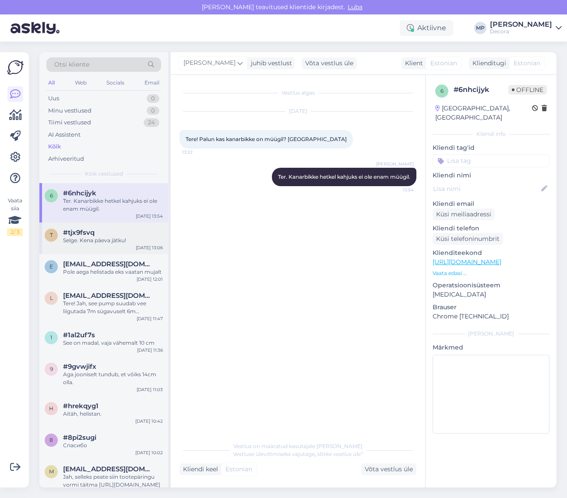
click at [108, 244] on div "Selge. Kena päeva jätku!" at bounding box center [113, 240] width 100 height 8
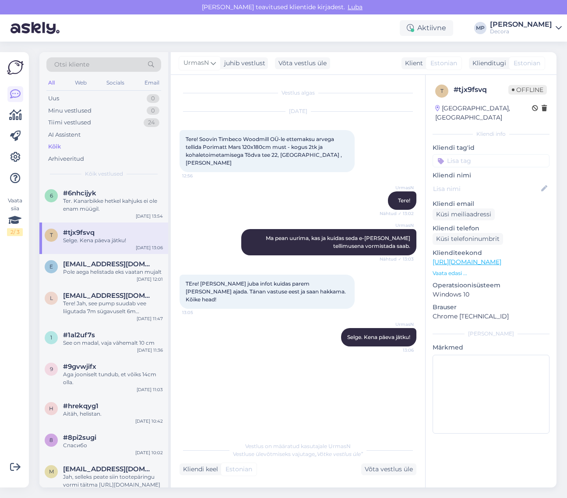
scroll to position [0, 0]
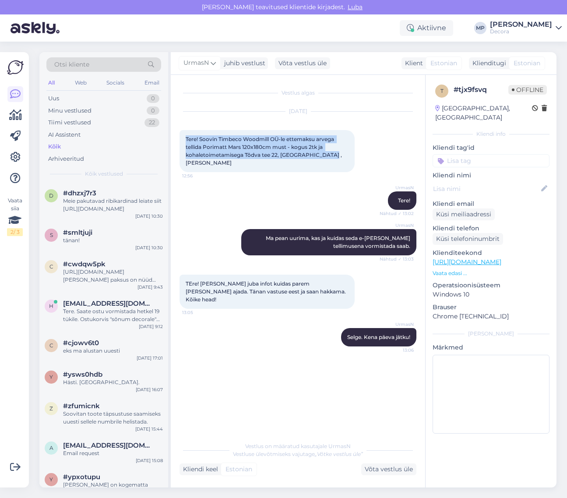
drag, startPoint x: 333, startPoint y: 156, endPoint x: 186, endPoint y: 140, distance: 147.9
click at [186, 140] on div "Tere! Soovin Timbeco Woodmill OÜ-le ettemaksu arvega tellida Porimatt Mars 120x…" at bounding box center [266, 151] width 175 height 42
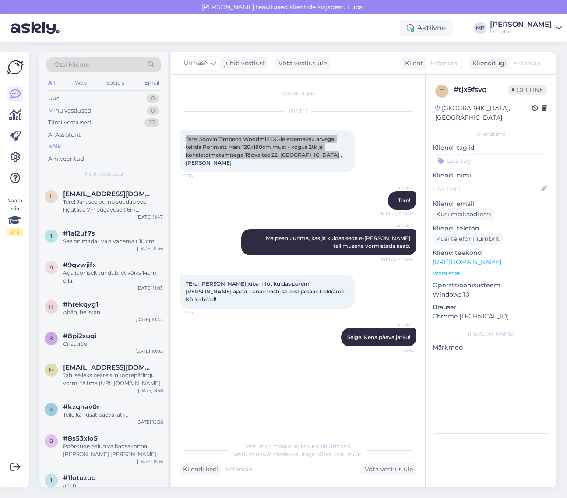
scroll to position [1039, 0]
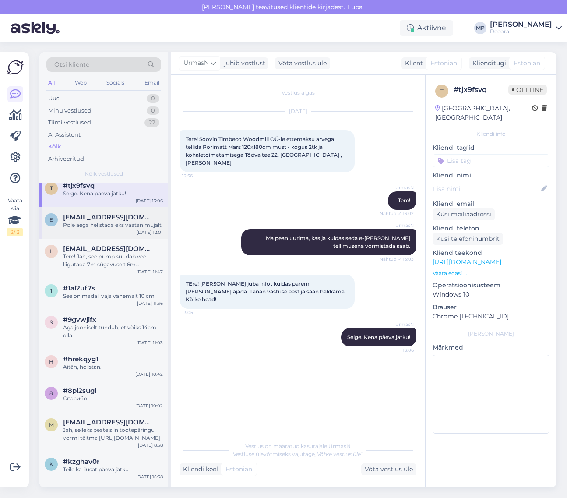
click at [105, 229] on div "Pole aega helistada eks vaatan mujalt" at bounding box center [113, 225] width 100 height 8
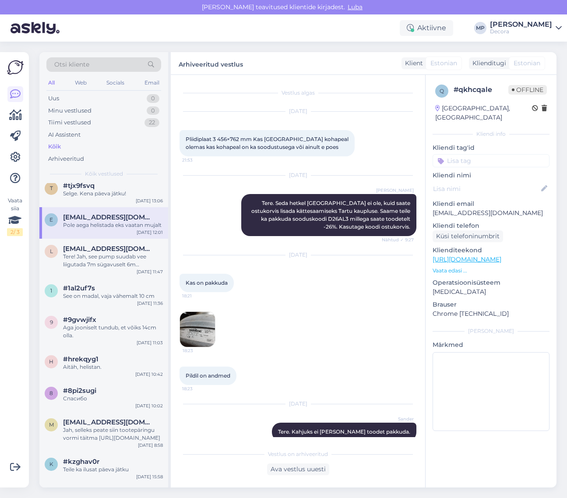
scroll to position [265, 0]
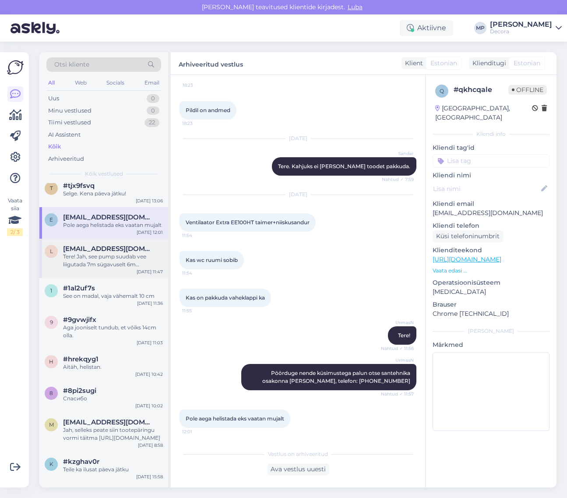
click at [95, 268] on div "Tere! Jah, see pump suudab vee liigutada 7m sügavuselt 6m kõrgusele, ehk kokku …" at bounding box center [113, 260] width 100 height 16
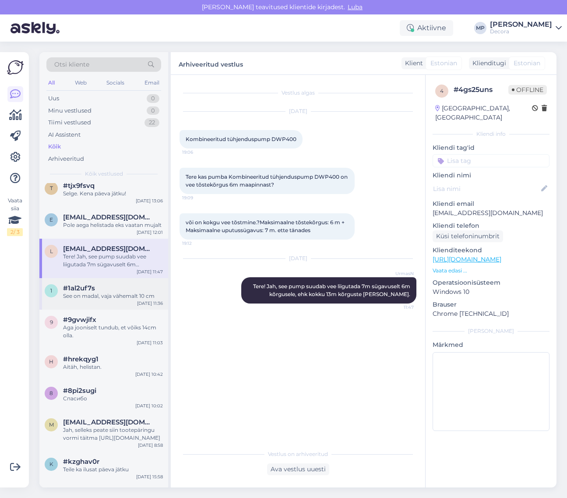
click at [103, 292] on div "#1al2uf7s" at bounding box center [113, 288] width 100 height 8
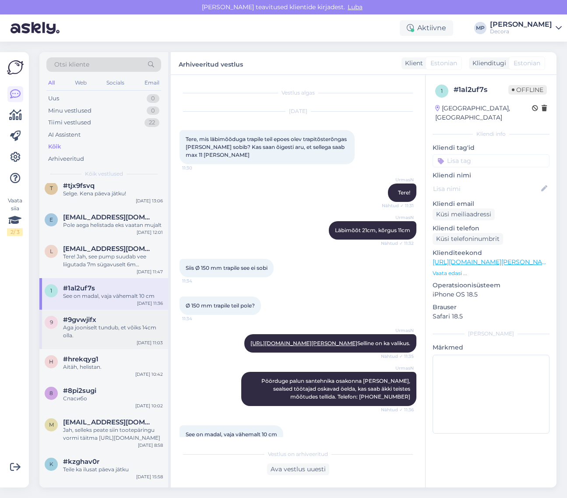
click at [98, 333] on div "Aga jooniselt tundub, et võiks 14cm olla." at bounding box center [113, 331] width 100 height 16
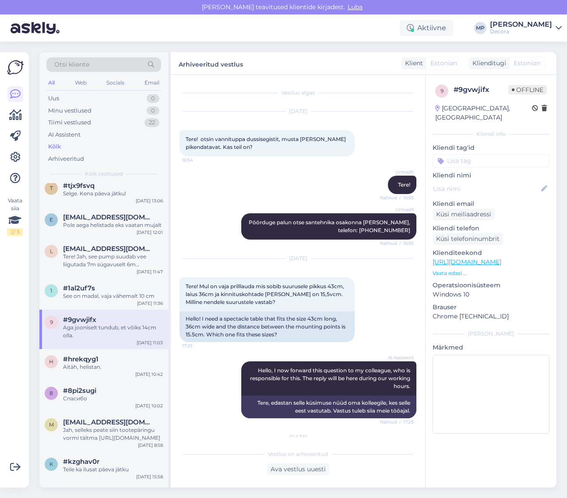
scroll to position [669, 0]
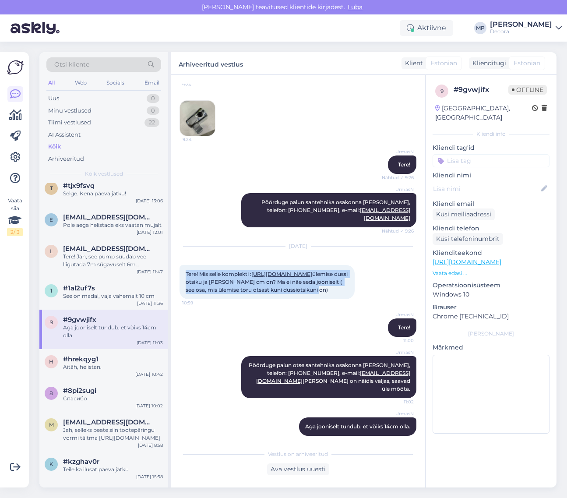
drag, startPoint x: 304, startPoint y: 290, endPoint x: 184, endPoint y: 257, distance: 124.7
click at [184, 265] on div "Tere! Mis selle komplekti : [URL][DOMAIN_NAME] ülemise dussi otsiku ja toru vah…" at bounding box center [266, 282] width 175 height 34
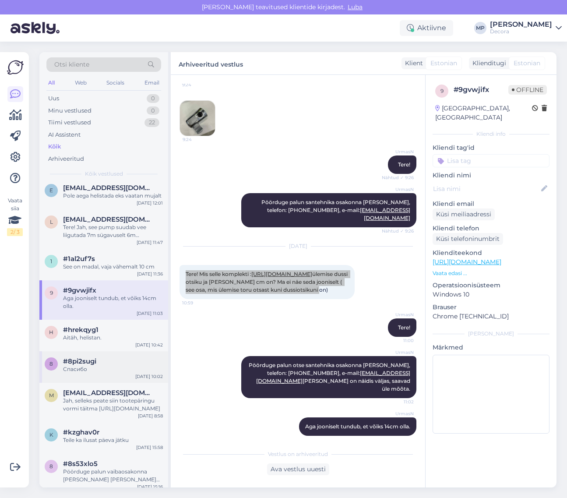
scroll to position [1094, 0]
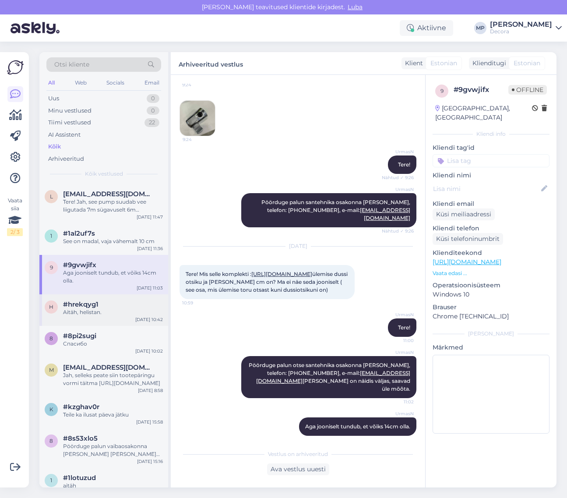
click at [82, 316] on div "Aitäh, helistan." at bounding box center [113, 312] width 100 height 8
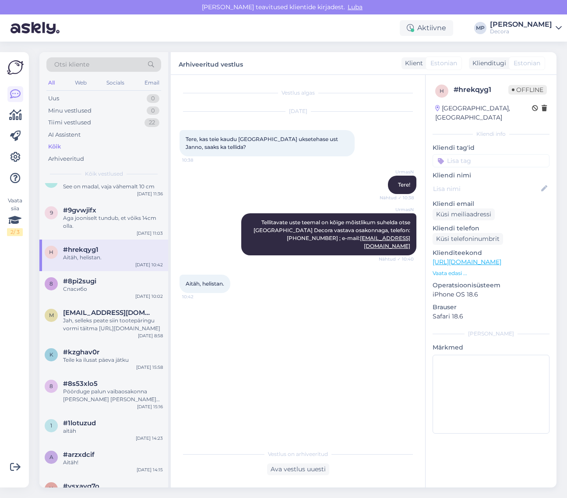
scroll to position [1203, 0]
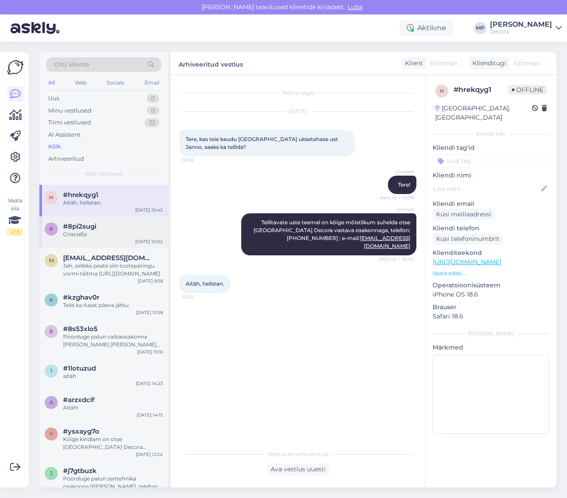
click at [77, 238] on div "Спасибо" at bounding box center [113, 234] width 100 height 8
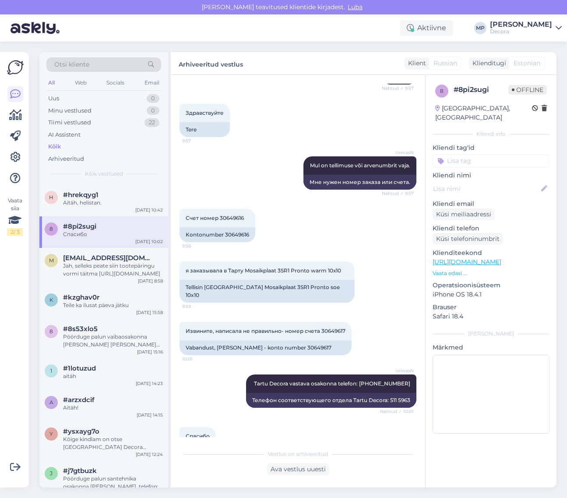
scroll to position [155, 0]
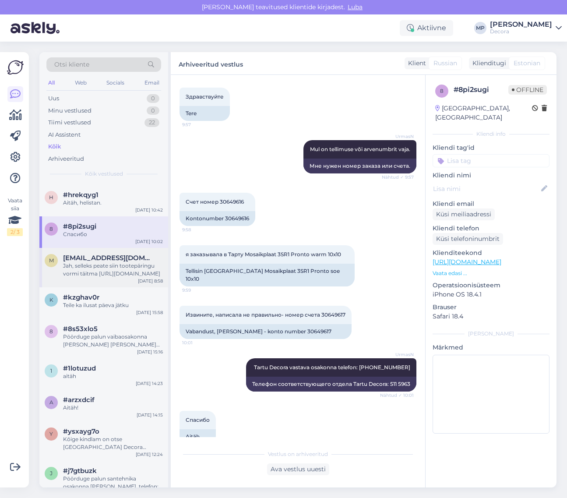
click at [88, 285] on div "m [EMAIL_ADDRESS][DOMAIN_NAME] Jah, selleks peate siin tootepäringu vormi täitm…" at bounding box center [103, 267] width 129 height 39
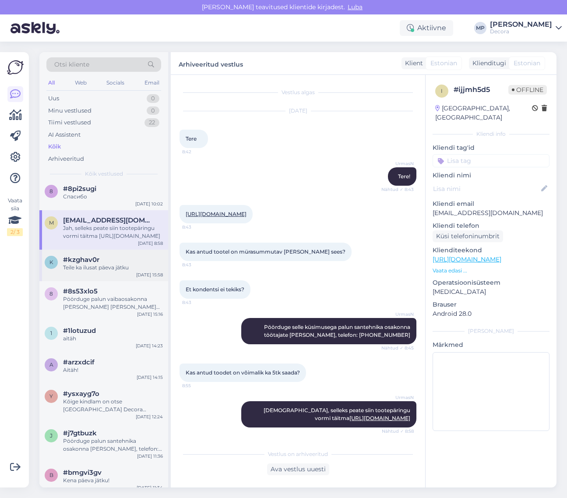
scroll to position [1258, 0]
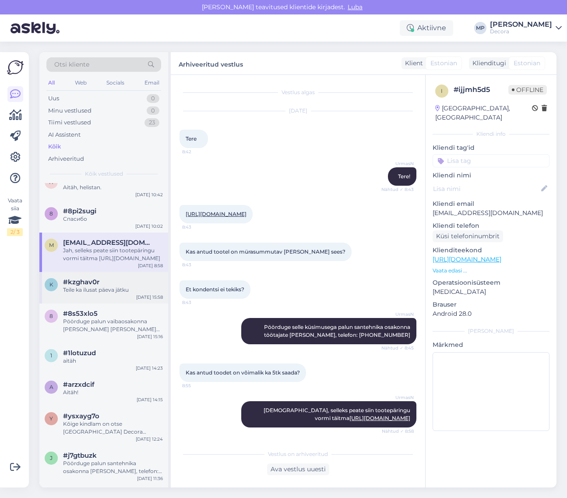
click at [88, 294] on div "Teile ka ilusat päeva jätku" at bounding box center [113, 290] width 100 height 8
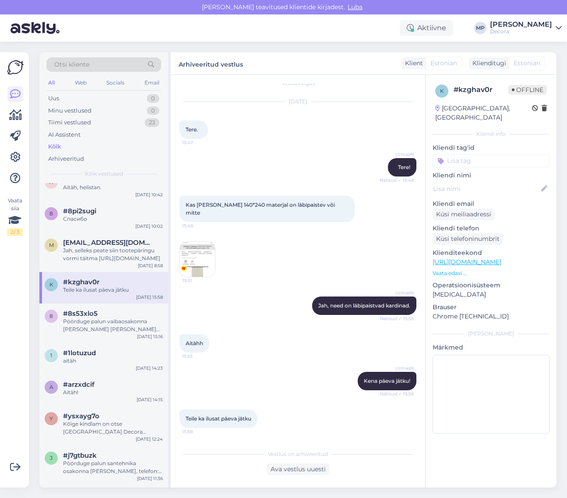
drag, startPoint x: 212, startPoint y: 216, endPoint x: 186, endPoint y: 200, distance: 30.6
click at [186, 200] on div "Kas [PERSON_NAME] 140*240 materjal on läbipaistev või mitte 15:48" at bounding box center [266, 209] width 175 height 26
click at [243, 204] on span "Kas [PERSON_NAME] 140*240 materjal on läbipaistev või mitte" at bounding box center [261, 208] width 151 height 14
click at [215, 204] on span "Kas [PERSON_NAME] 140*240 materjal on läbipaistev või mitte" at bounding box center [261, 208] width 151 height 14
drag, startPoint x: 215, startPoint y: 202, endPoint x: 275, endPoint y: 205, distance: 59.6
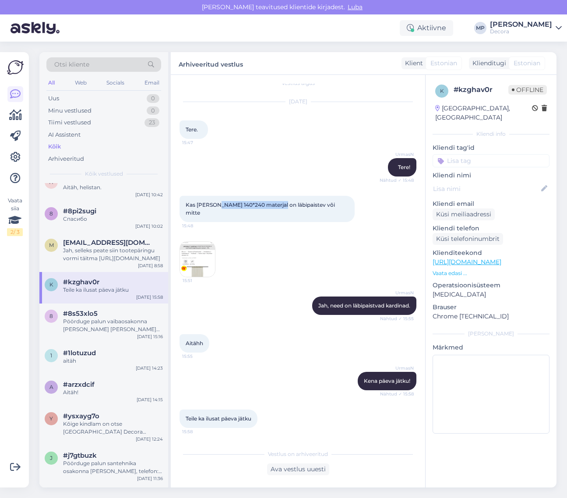
click at [275, 205] on span "Kas [PERSON_NAME] 140*240 materjal on läbipaistev või mitte" at bounding box center [261, 208] width 151 height 14
click at [205, 255] on img at bounding box center [197, 259] width 35 height 35
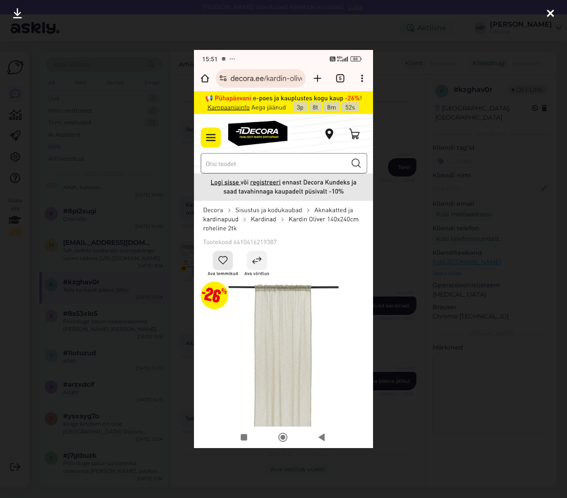
click at [521, 11] on icon at bounding box center [550, 13] width 7 height 11
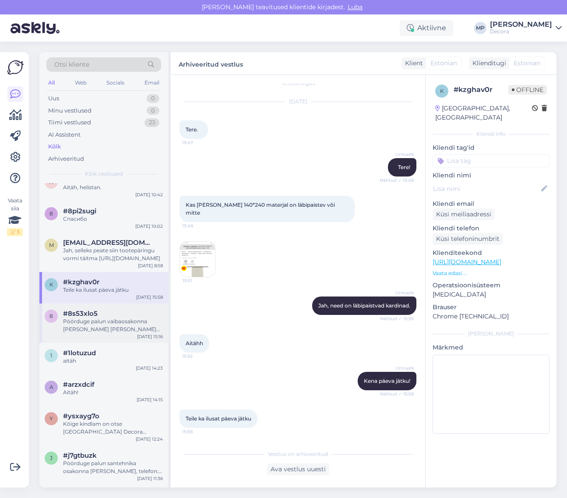
click at [102, 333] on div "Pöörduge palun vaibaosakonna [PERSON_NAME] [PERSON_NAME] küsimusega. Telefon: […" at bounding box center [113, 325] width 100 height 16
